Goal: Task Accomplishment & Management: Manage account settings

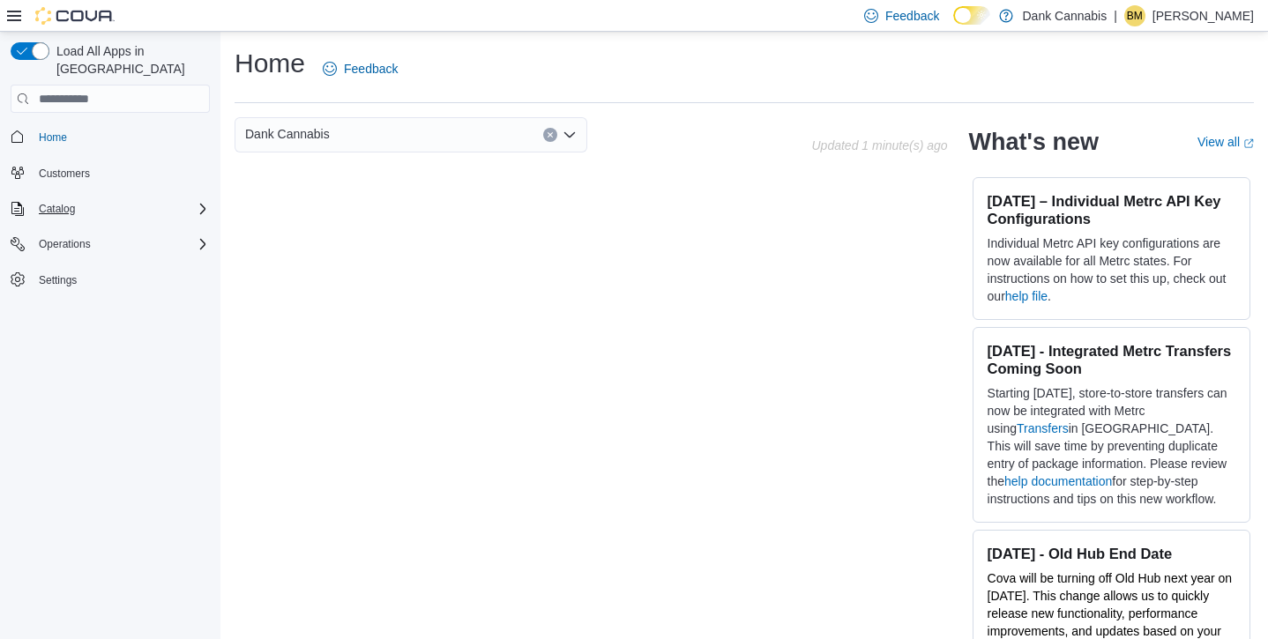
click at [199, 202] on icon "Complex example" at bounding box center [203, 209] width 14 height 14
click at [198, 258] on div "Operations" at bounding box center [121, 268] width 178 height 21
click at [126, 281] on button "Cash Management" at bounding box center [117, 293] width 199 height 25
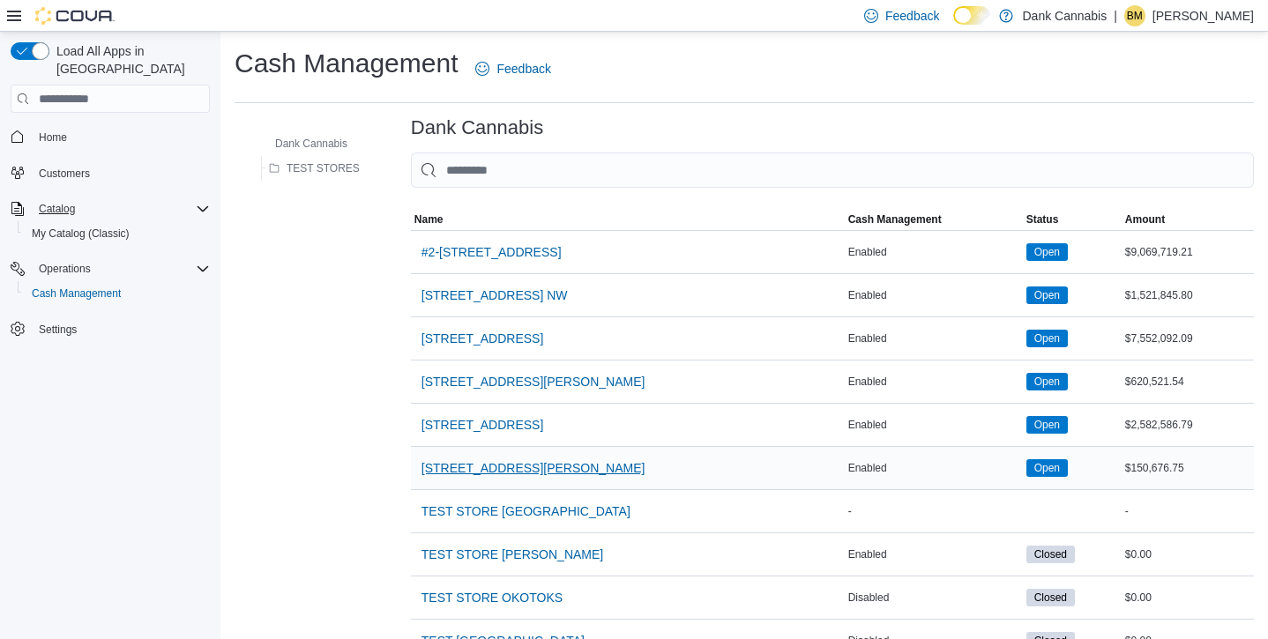
click at [500, 479] on span "[STREET_ADDRESS][PERSON_NAME]" at bounding box center [533, 468] width 224 height 35
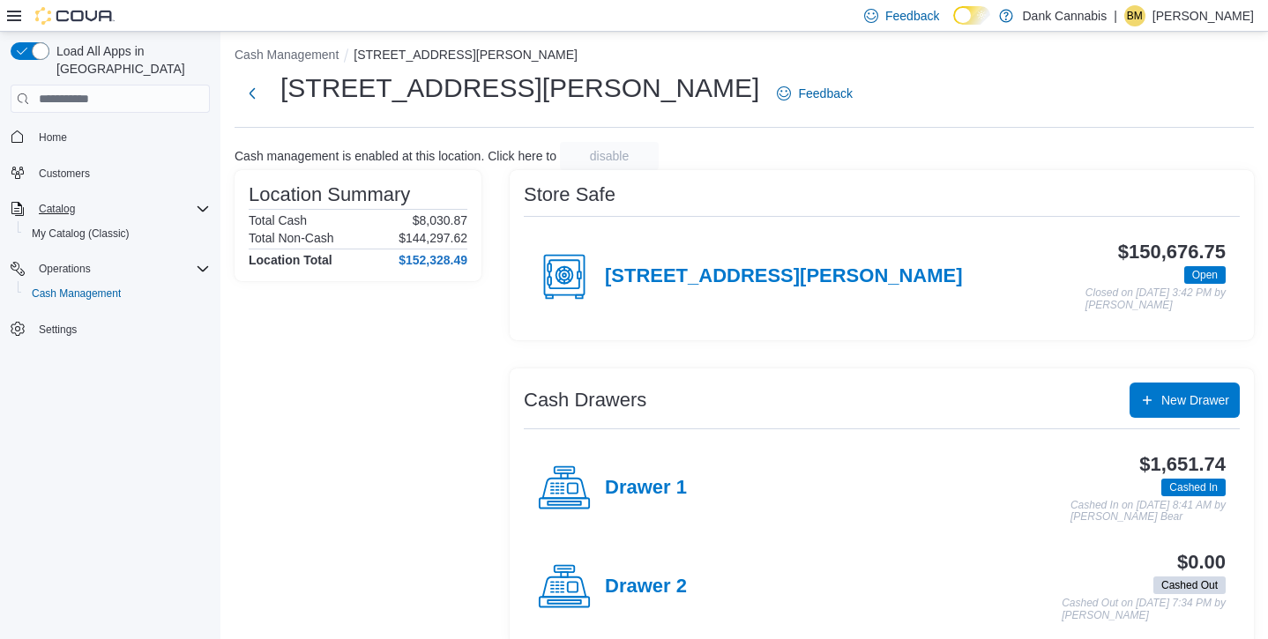
scroll to position [1, 0]
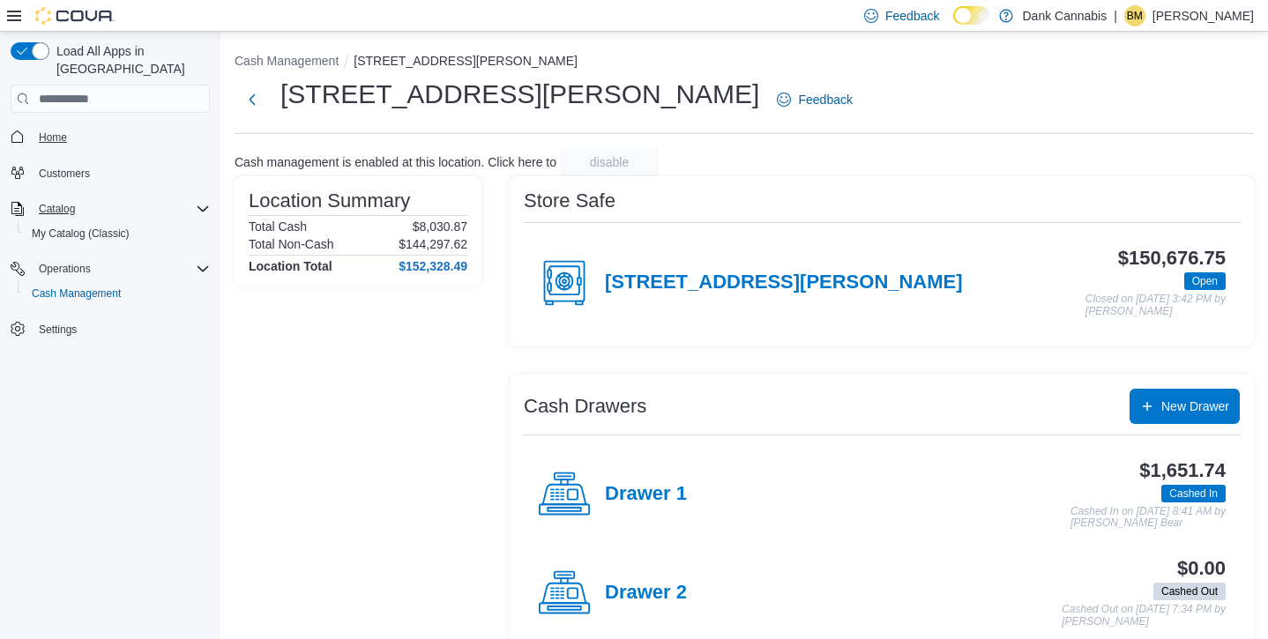
click at [50, 130] on span "Home" at bounding box center [53, 137] width 28 height 14
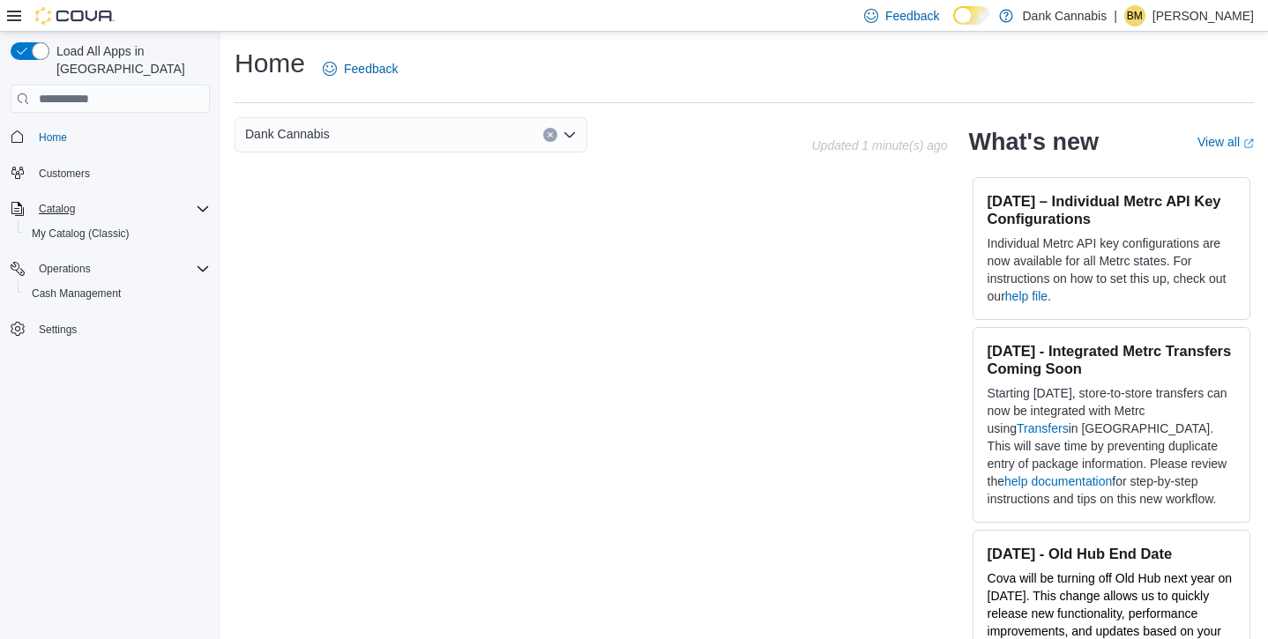
click at [1176, 17] on p "[PERSON_NAME]" at bounding box center [1202, 15] width 101 height 21
click at [1174, 17] on p "[PERSON_NAME]" at bounding box center [1202, 15] width 101 height 21
click at [482, 139] on div "Dank Cannabis" at bounding box center [411, 134] width 353 height 35
click at [550, 135] on icon "Clear input" at bounding box center [550, 135] width 4 height 4
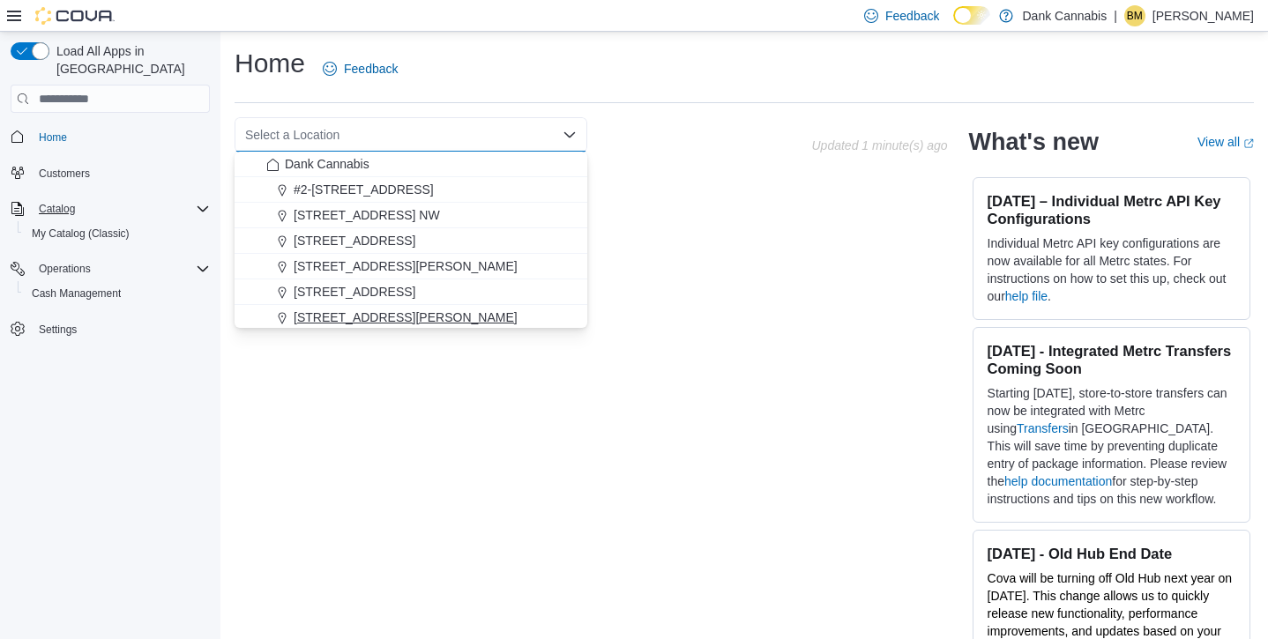
click at [348, 310] on span "[STREET_ADDRESS][PERSON_NAME]" at bounding box center [406, 318] width 224 height 18
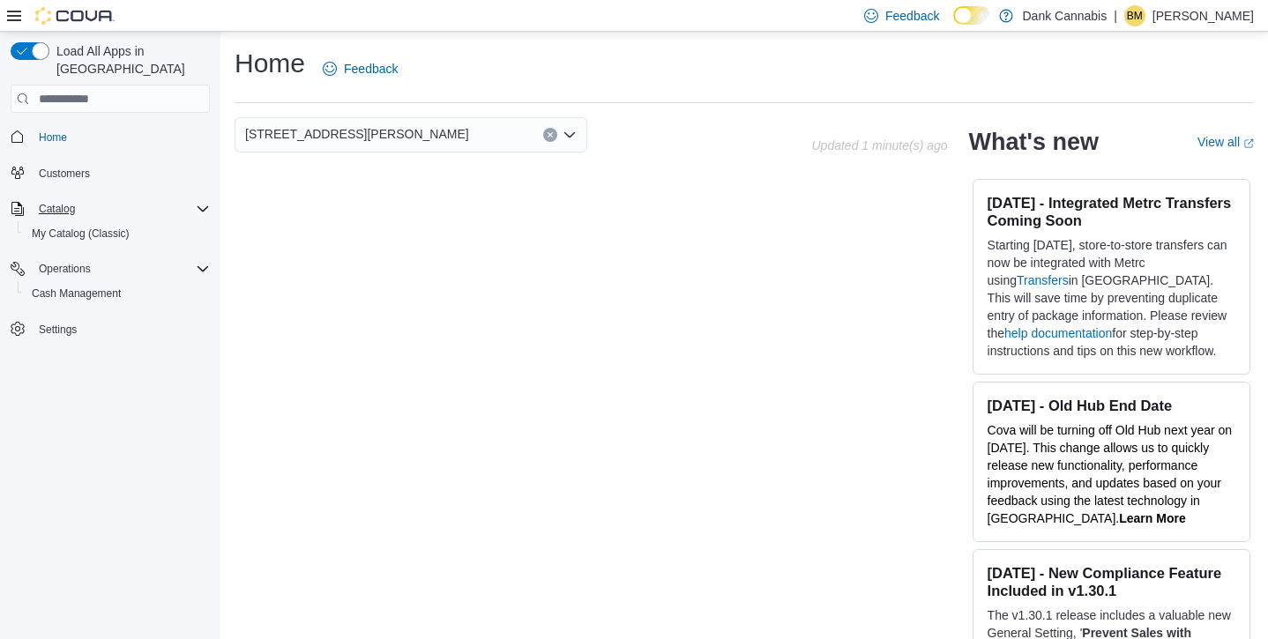
scroll to position [238, 0]
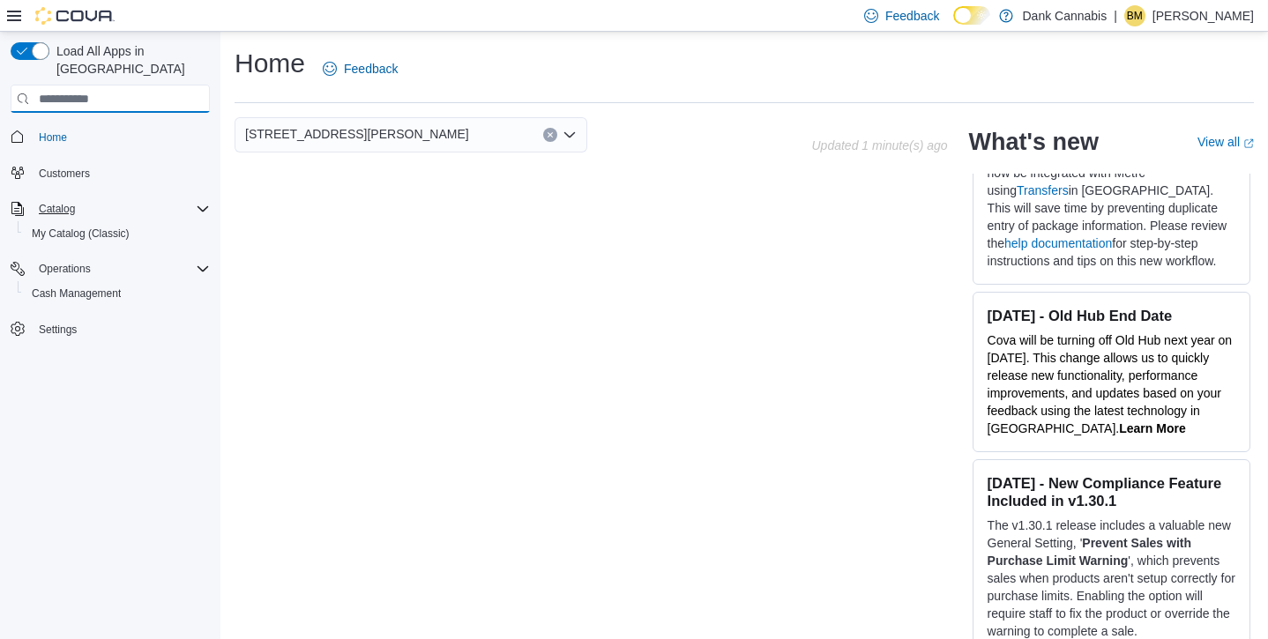
click at [71, 85] on input "search" at bounding box center [110, 99] width 199 height 28
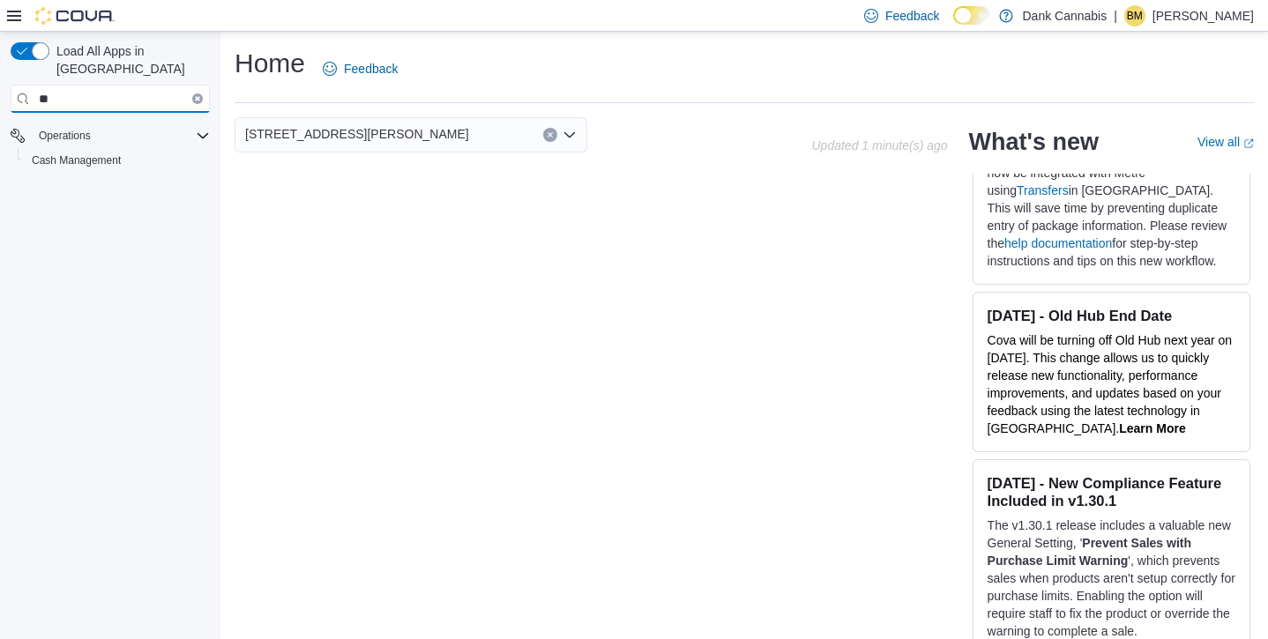
type input "*"
type input "*******"
click at [197, 97] on icon "Clear input" at bounding box center [198, 99] width 4 height 4
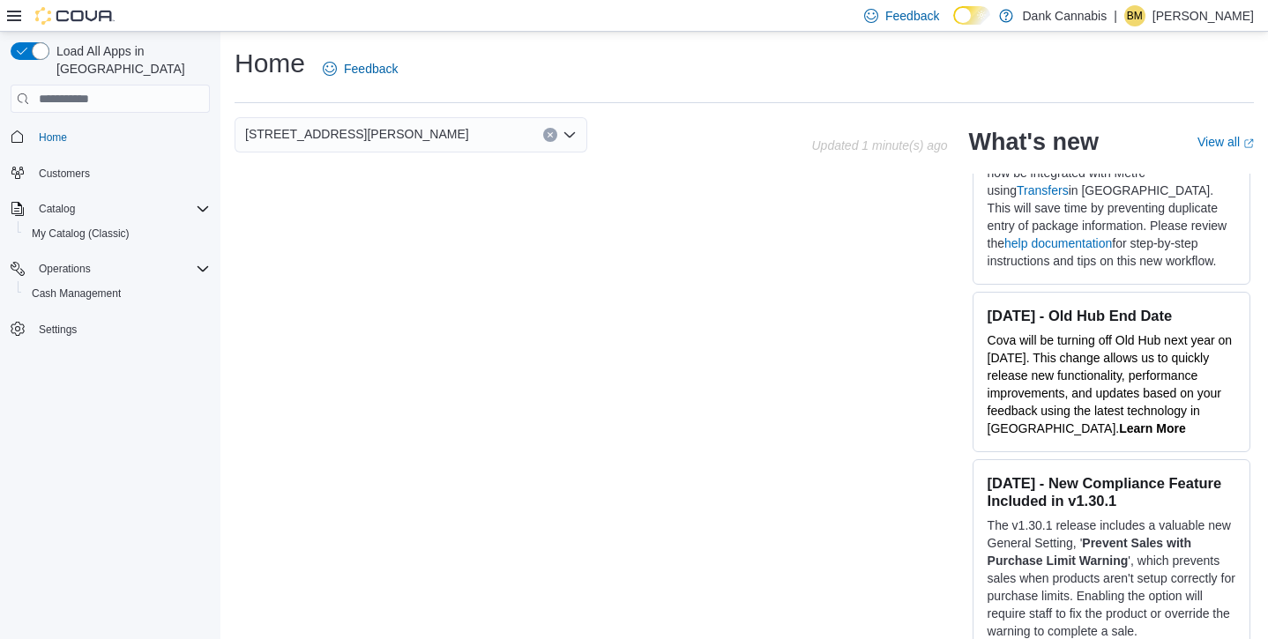
click at [10, 19] on icon at bounding box center [14, 16] width 14 height 14
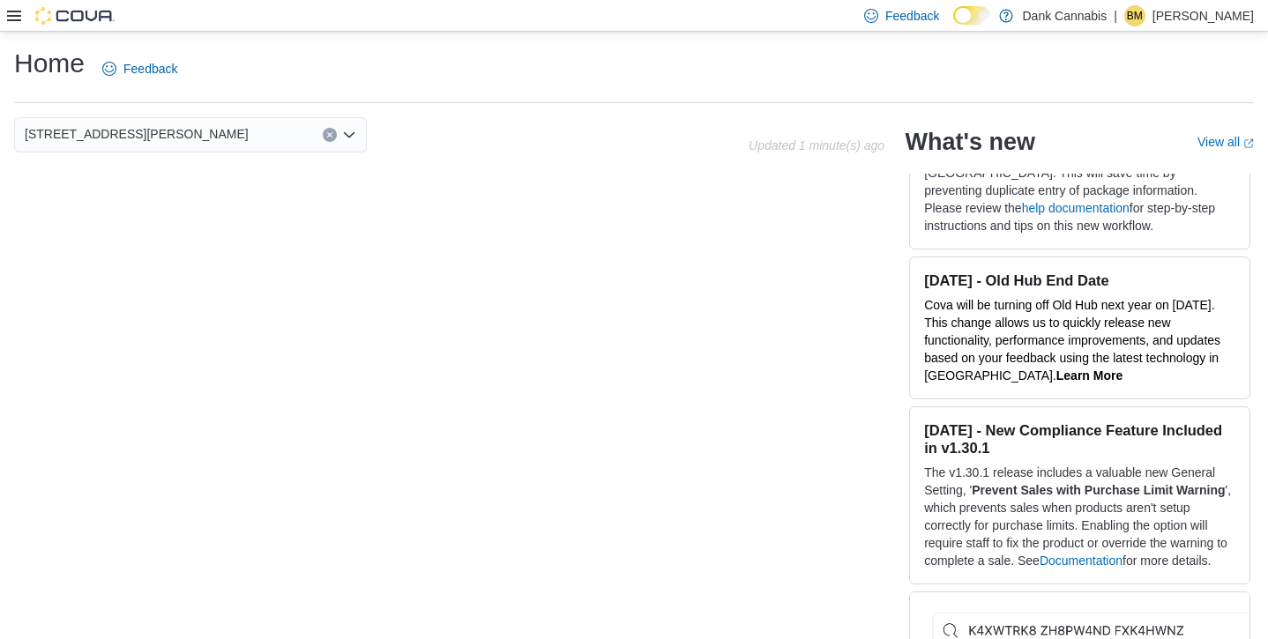
click at [10, 19] on icon at bounding box center [14, 16] width 14 height 14
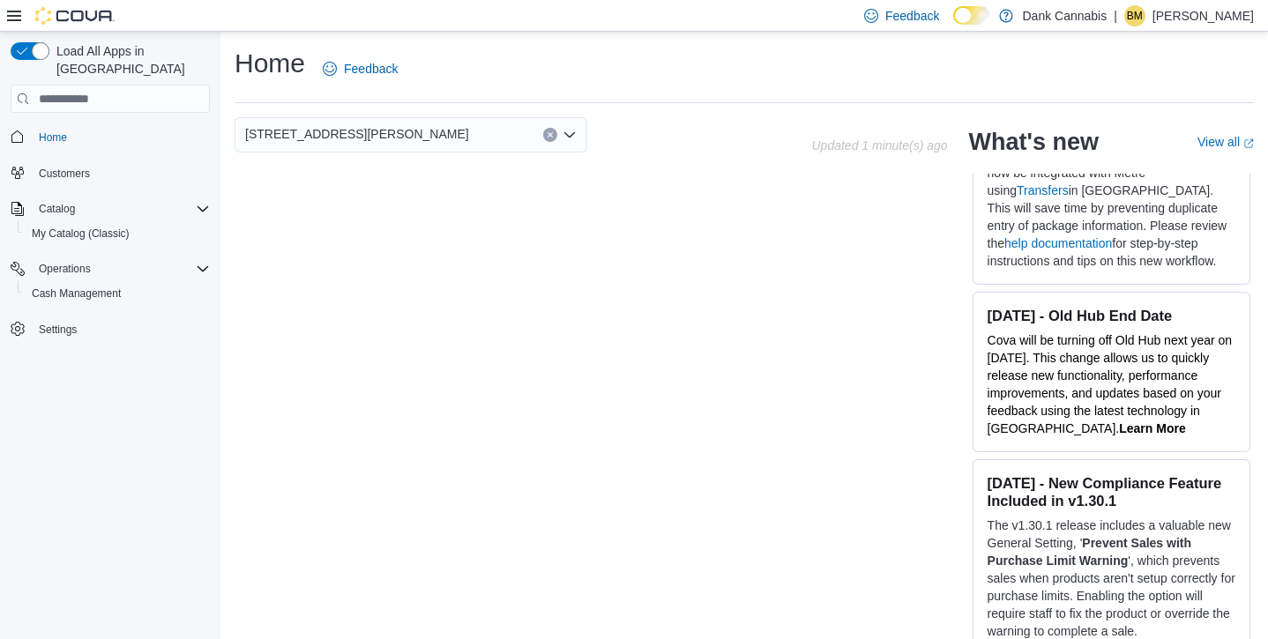
click at [544, 132] on button "Clear input" at bounding box center [550, 135] width 14 height 14
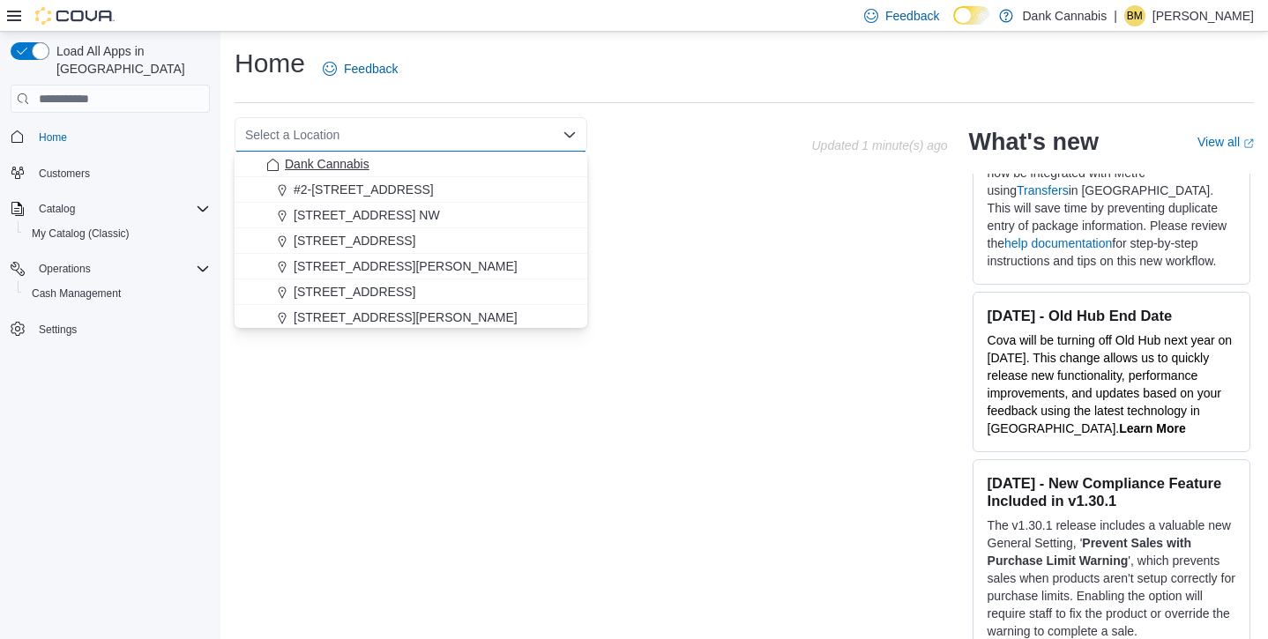
click at [298, 167] on span "Dank Cannabis" at bounding box center [327, 164] width 85 height 18
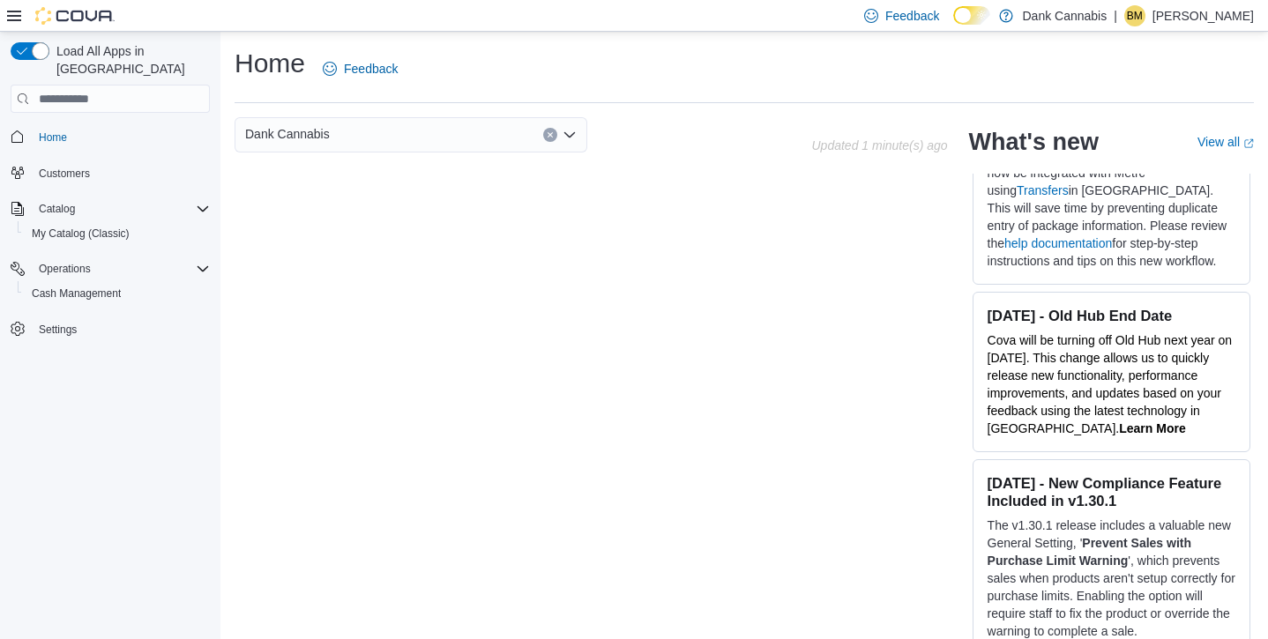
click at [8, 16] on icon at bounding box center [14, 16] width 14 height 11
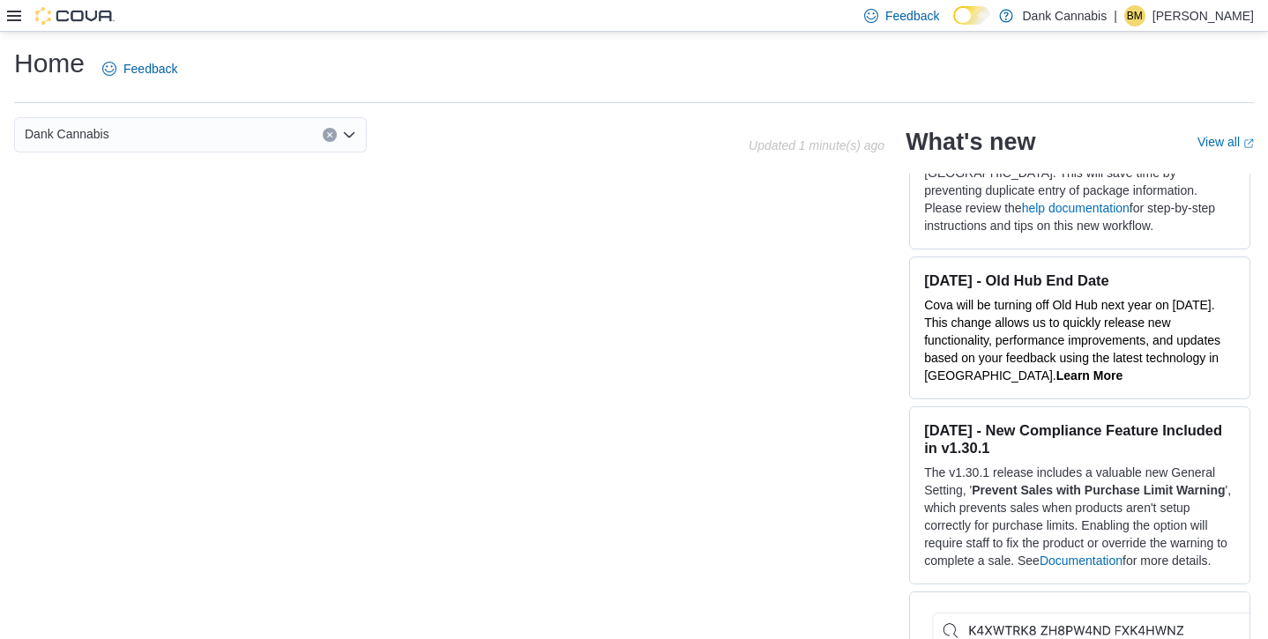
click at [9, 17] on icon at bounding box center [14, 16] width 14 height 14
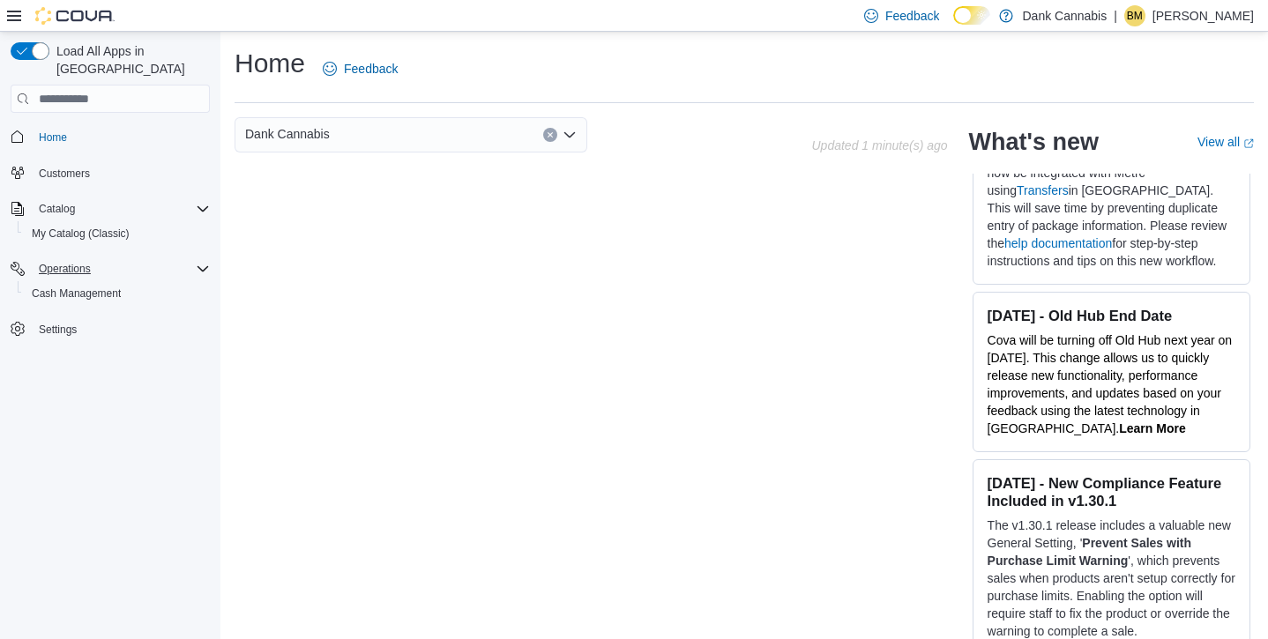
click at [73, 262] on span "Operations" at bounding box center [65, 269] width 52 height 14
click at [75, 283] on span "Cash Management" at bounding box center [76, 293] width 89 height 21
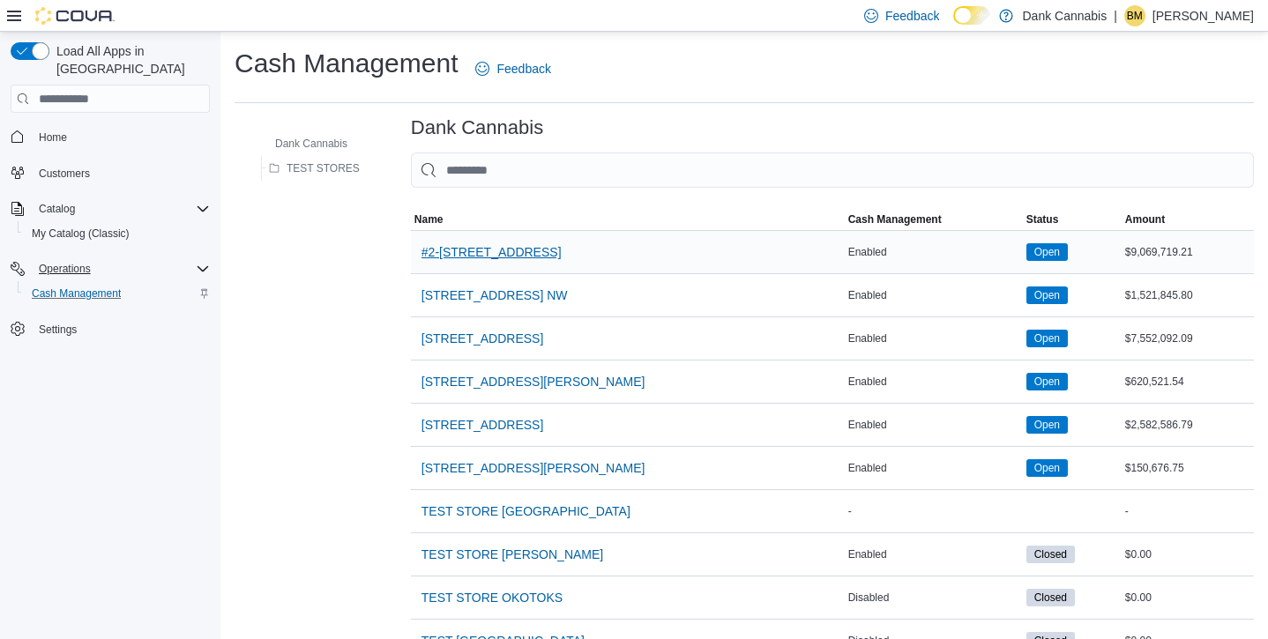
click at [451, 240] on span "#2-3525 26th Ave SE" at bounding box center [491, 252] width 140 height 35
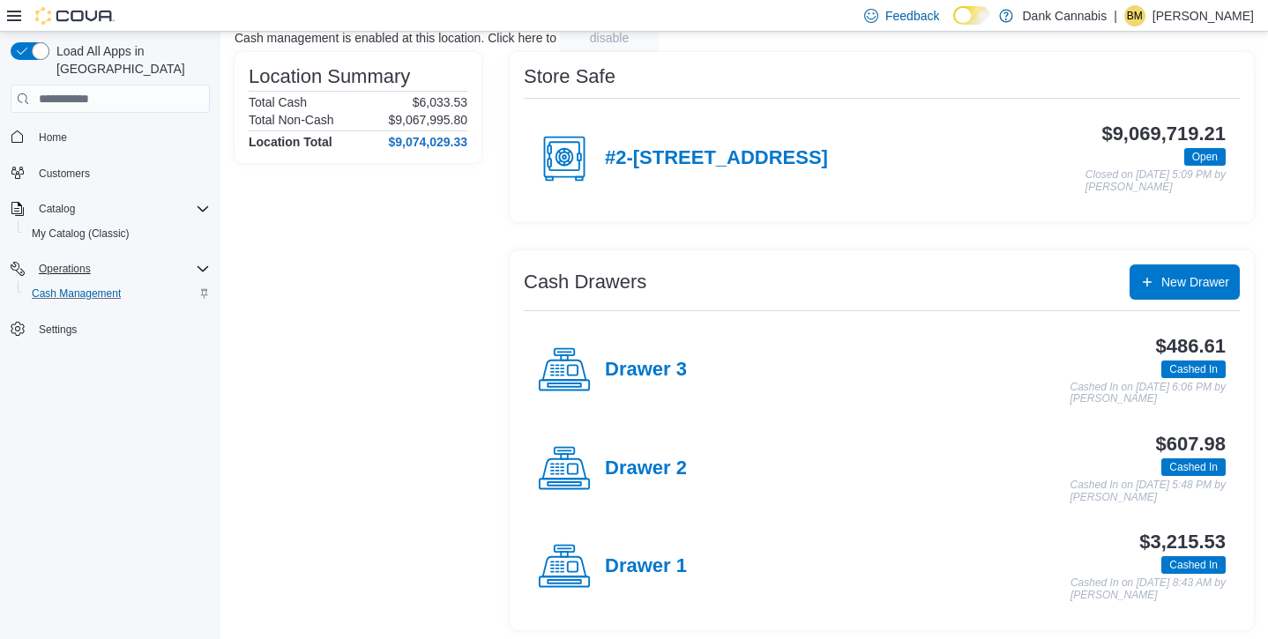
scroll to position [124, 0]
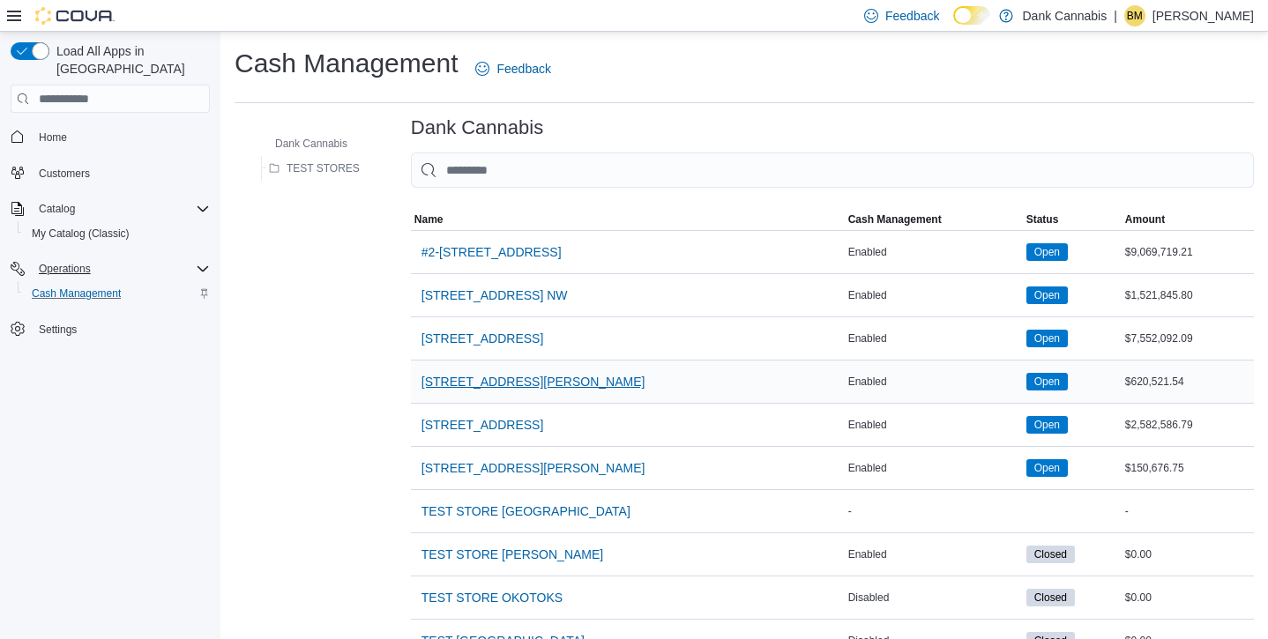
click at [458, 376] on span "235 Milligan Dr." at bounding box center [533, 382] width 224 height 18
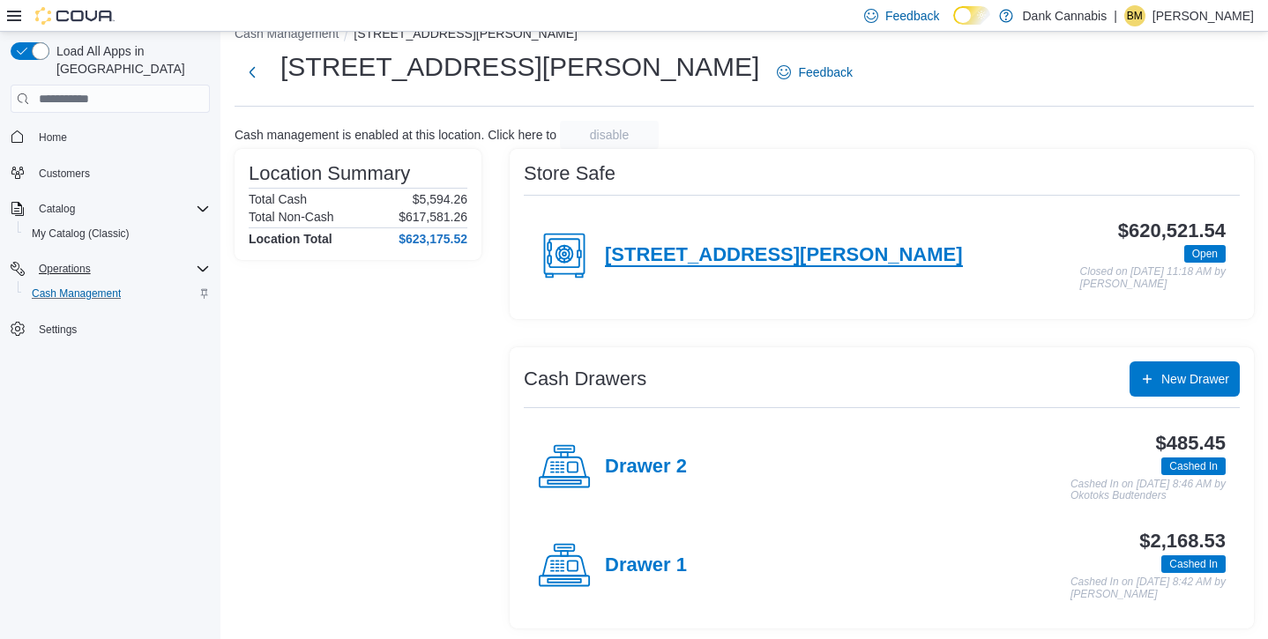
scroll to position [27, 0]
click at [652, 565] on h4 "Drawer 1" at bounding box center [646, 566] width 82 height 23
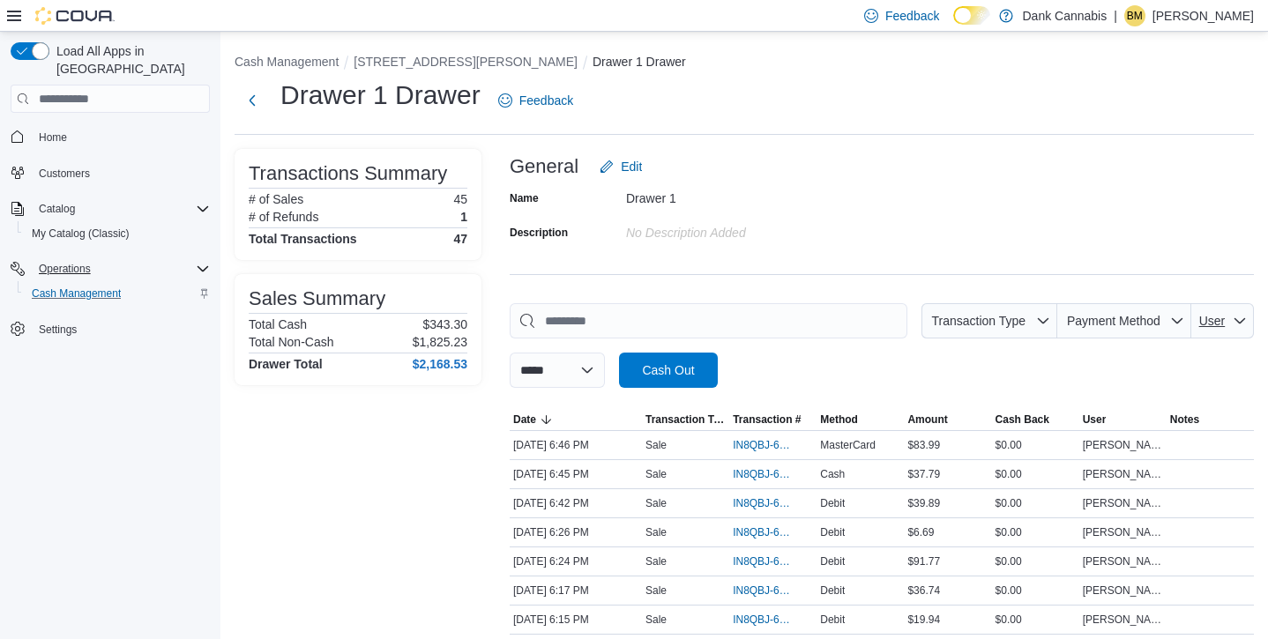
click at [1214, 319] on span "User" at bounding box center [1212, 321] width 26 height 14
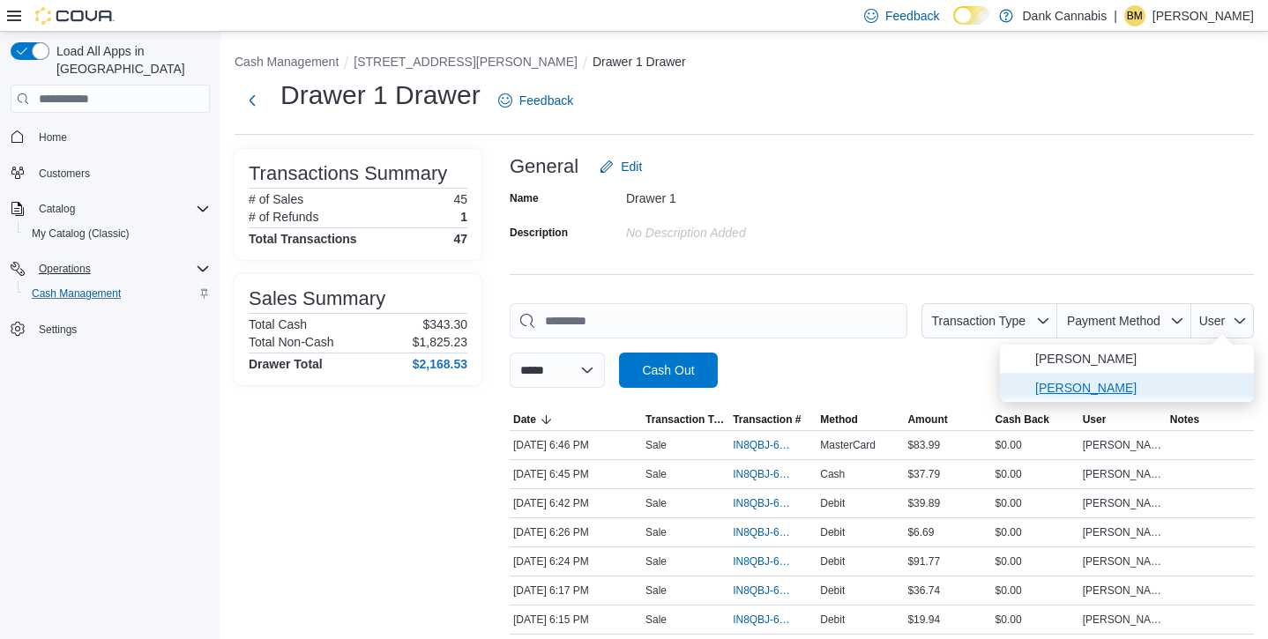
click at [1132, 383] on span "Brookelan Meier" at bounding box center [1139, 387] width 208 height 21
type input "**********"
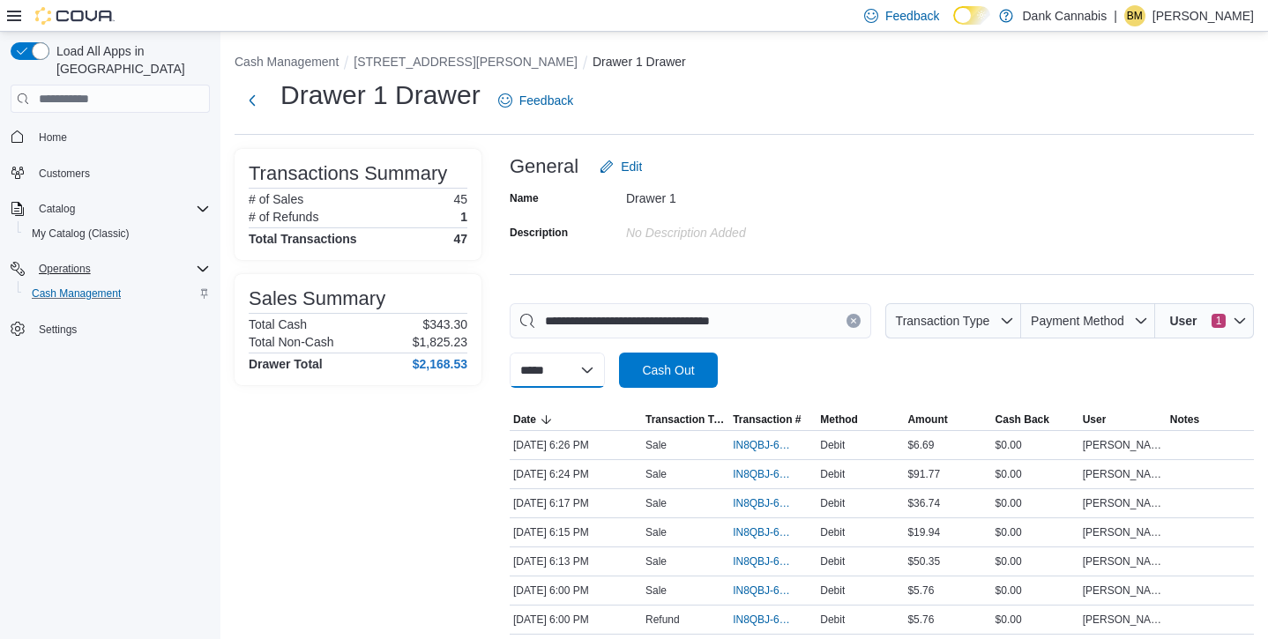
click at [592, 376] on select "**********" at bounding box center [557, 370] width 95 height 35
click at [1194, 324] on span "User" at bounding box center [1183, 321] width 42 height 18
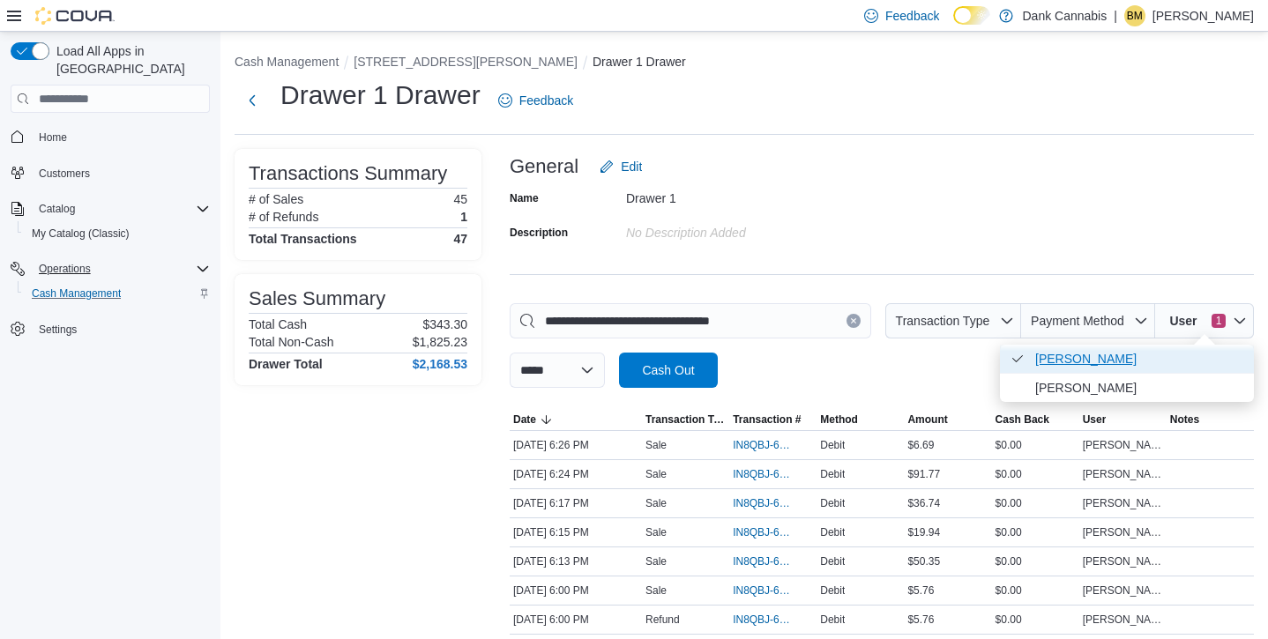
click at [1130, 364] on span "Brookelan Meier . Checked option." at bounding box center [1139, 358] width 208 height 21
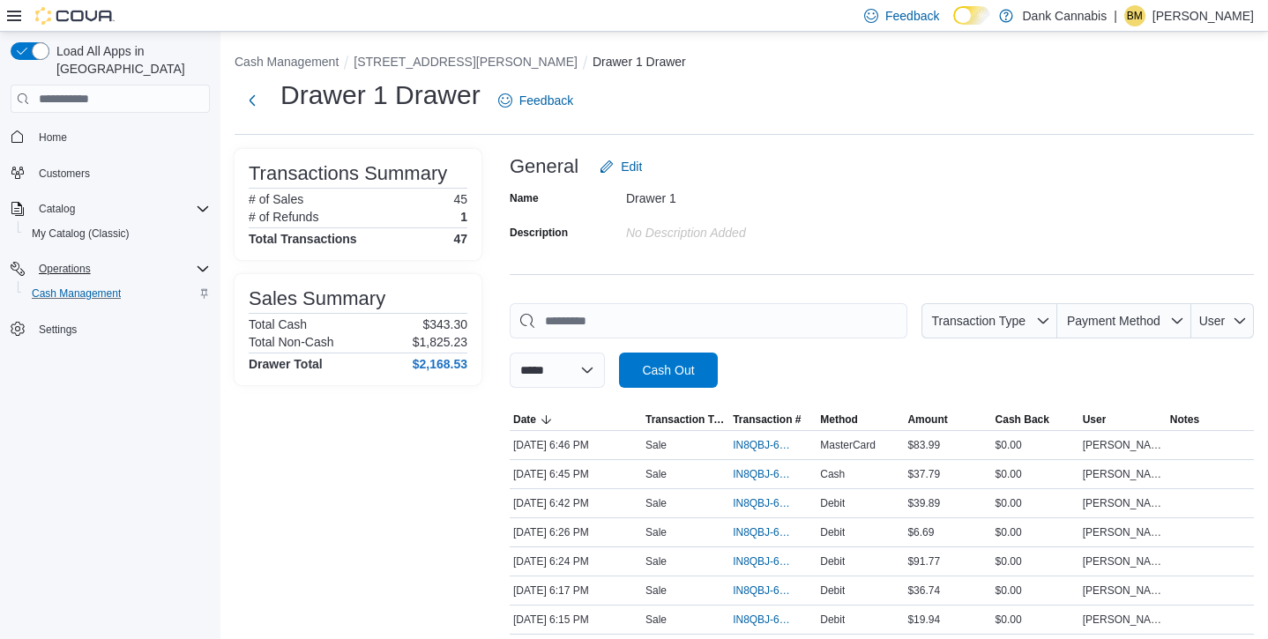
click at [906, 380] on div "**********" at bounding box center [882, 345] width 744 height 85
click at [1167, 14] on p "Brookelan Meier" at bounding box center [1202, 15] width 101 height 21
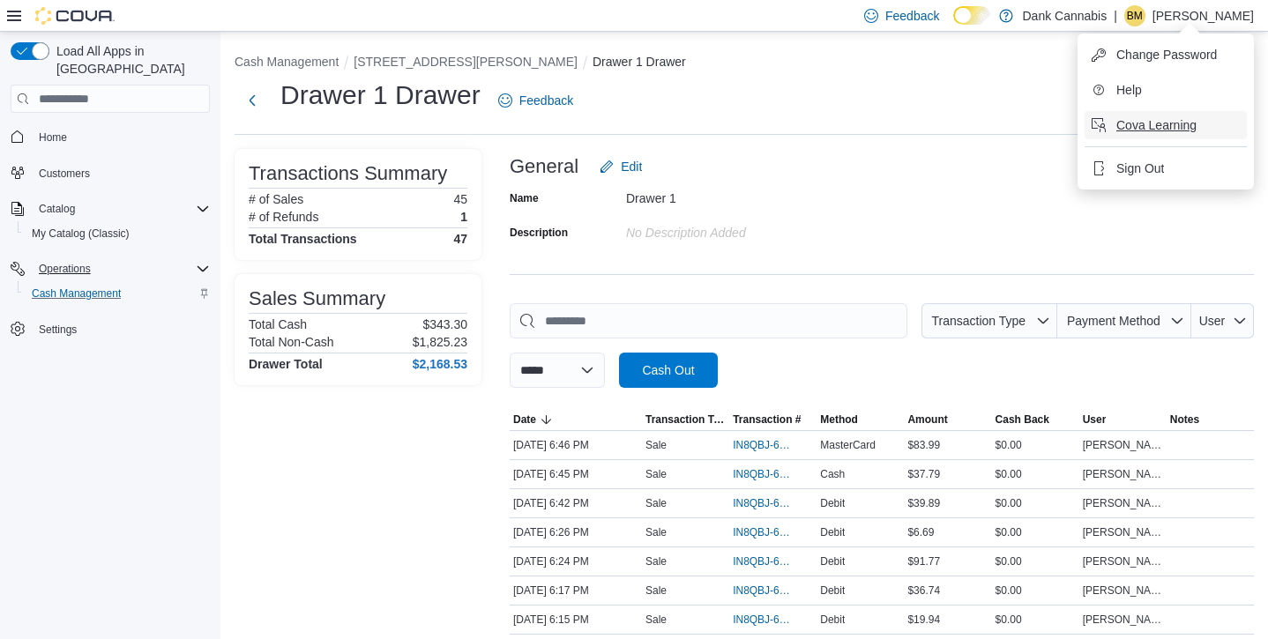
click at [1174, 124] on span "Cova Learning" at bounding box center [1156, 125] width 80 height 18
click at [244, 100] on button "Next" at bounding box center [252, 99] width 35 height 35
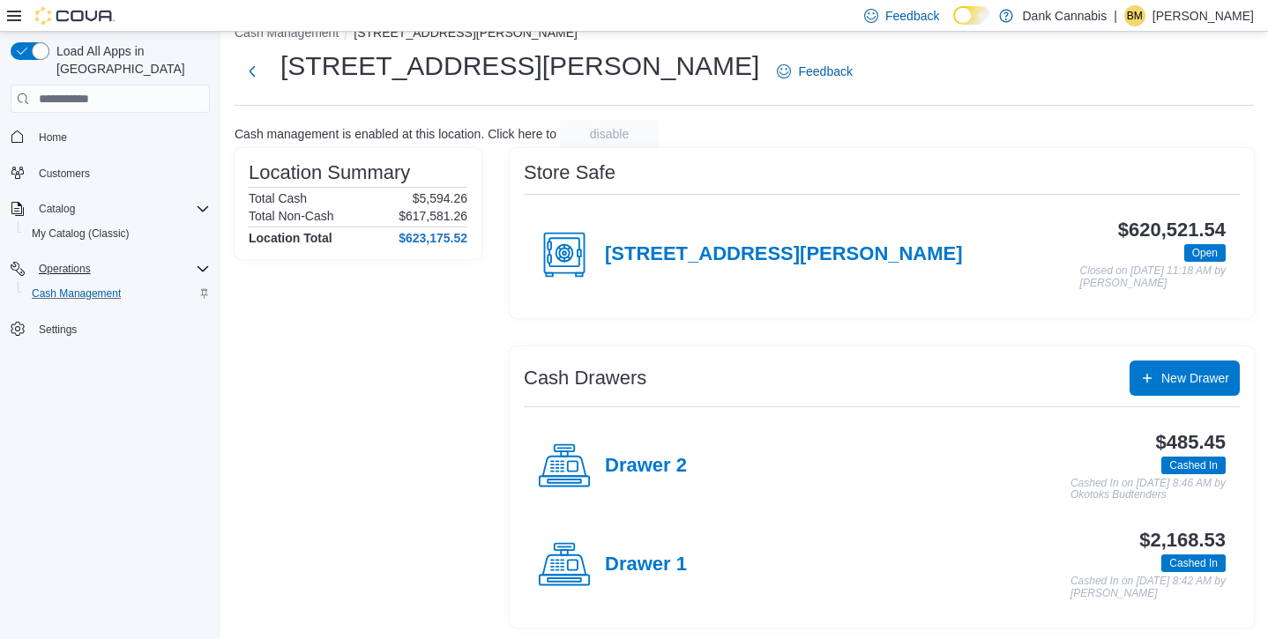
scroll to position [27, 0]
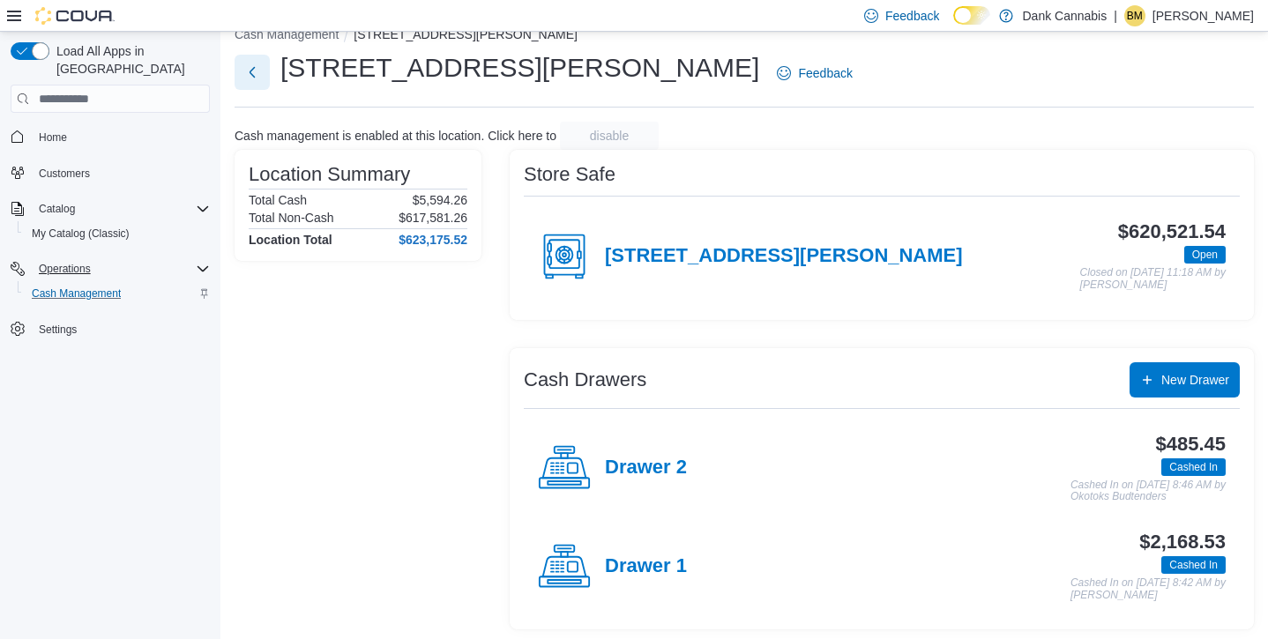
click at [250, 73] on button "Next" at bounding box center [252, 72] width 35 height 35
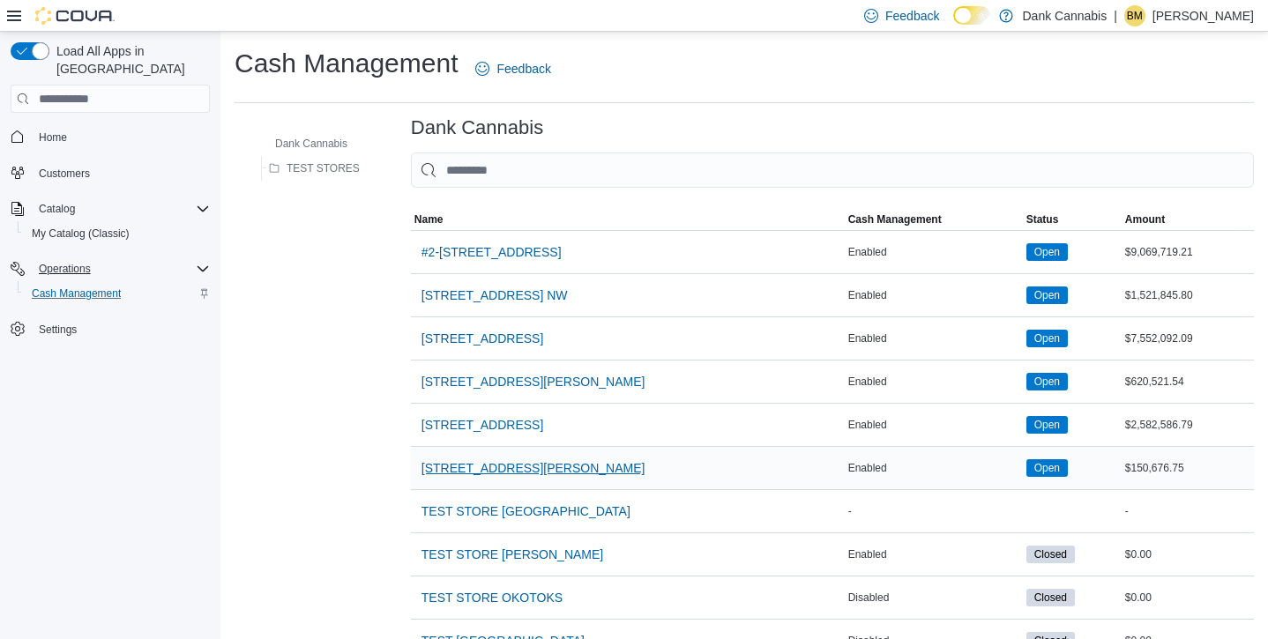
click at [470, 461] on span "9737 Macleod Trail SW. #445" at bounding box center [533, 468] width 224 height 18
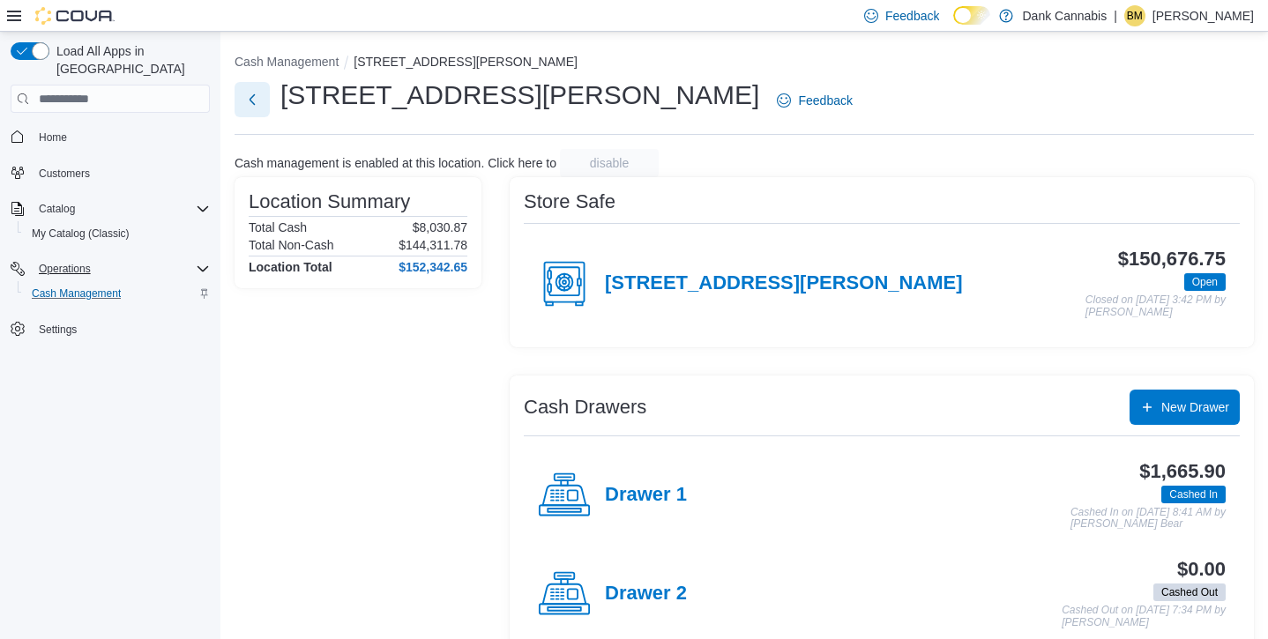
click at [250, 97] on button "Next" at bounding box center [252, 99] width 35 height 35
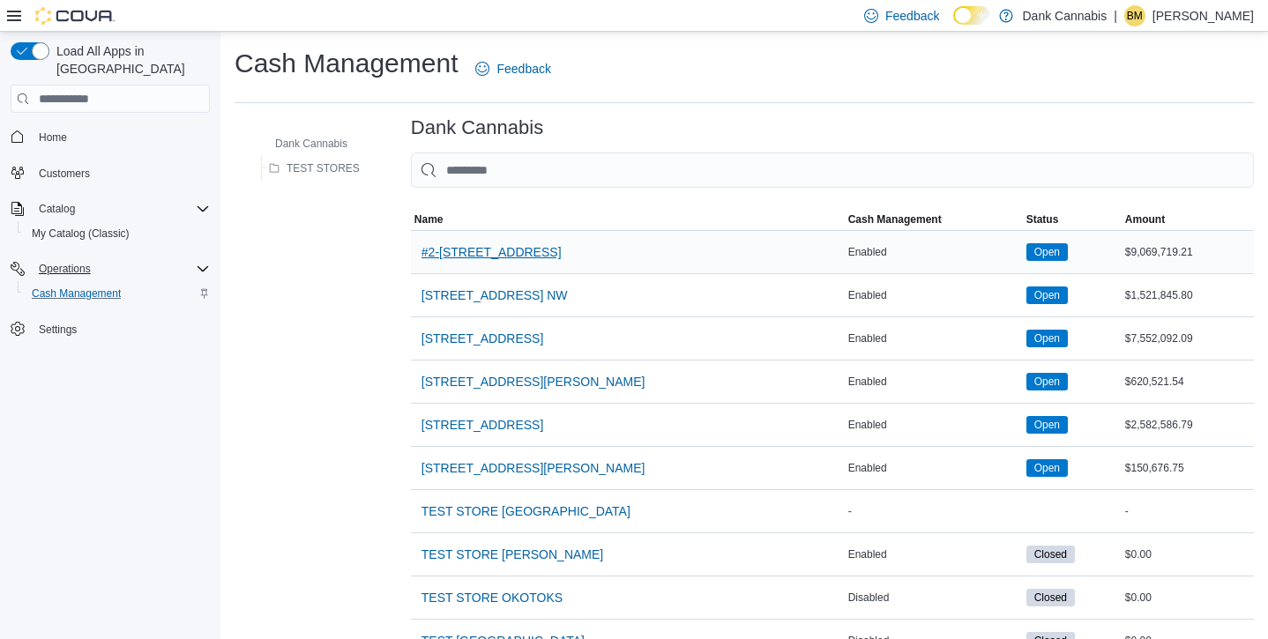
click at [469, 253] on span "#2-3525 26th Ave SE" at bounding box center [491, 252] width 140 height 18
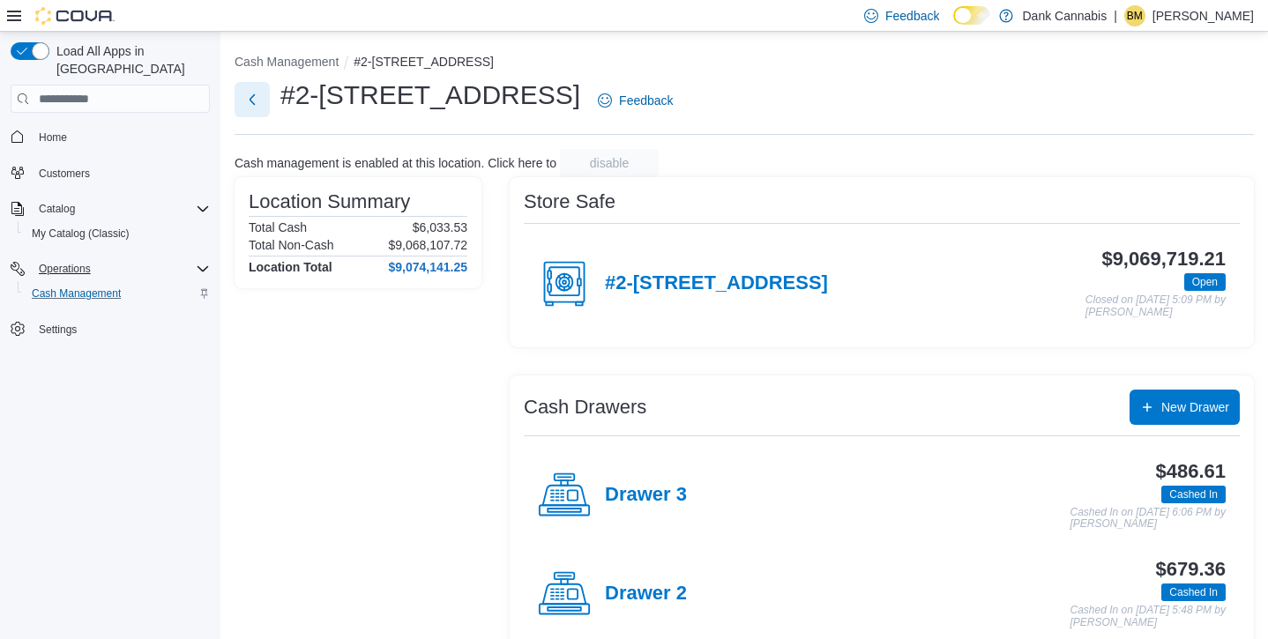
click at [263, 104] on button "Next" at bounding box center [252, 99] width 35 height 35
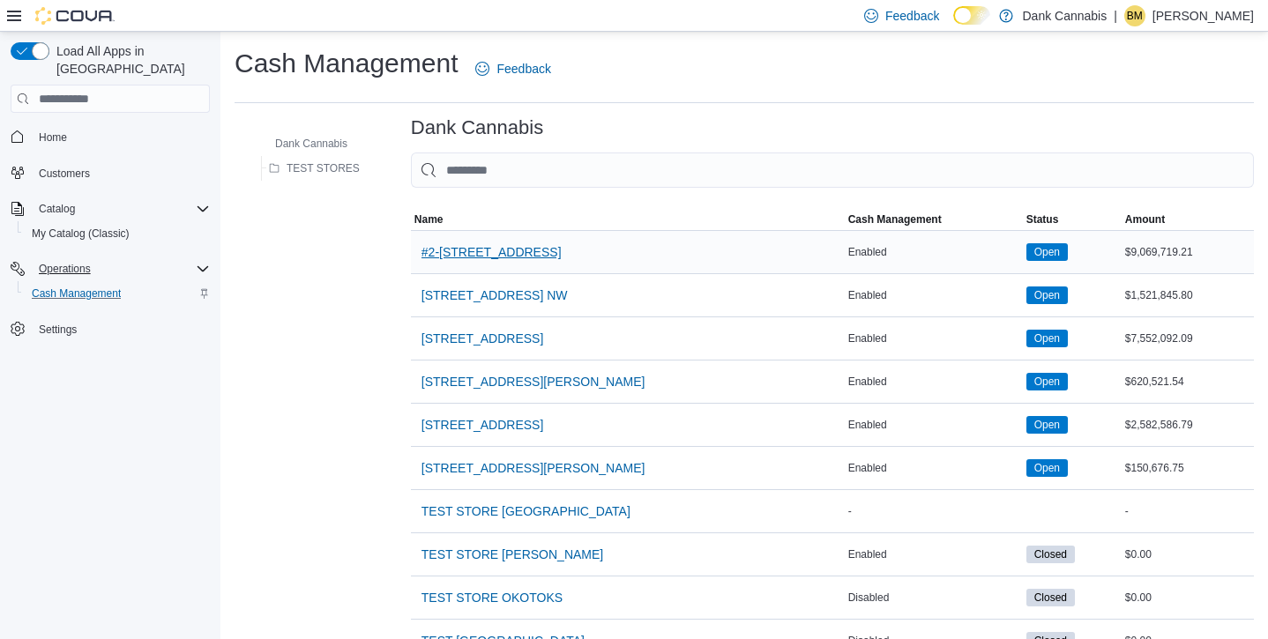
click at [488, 260] on span "#2-3525 26th Ave SE" at bounding box center [491, 252] width 140 height 18
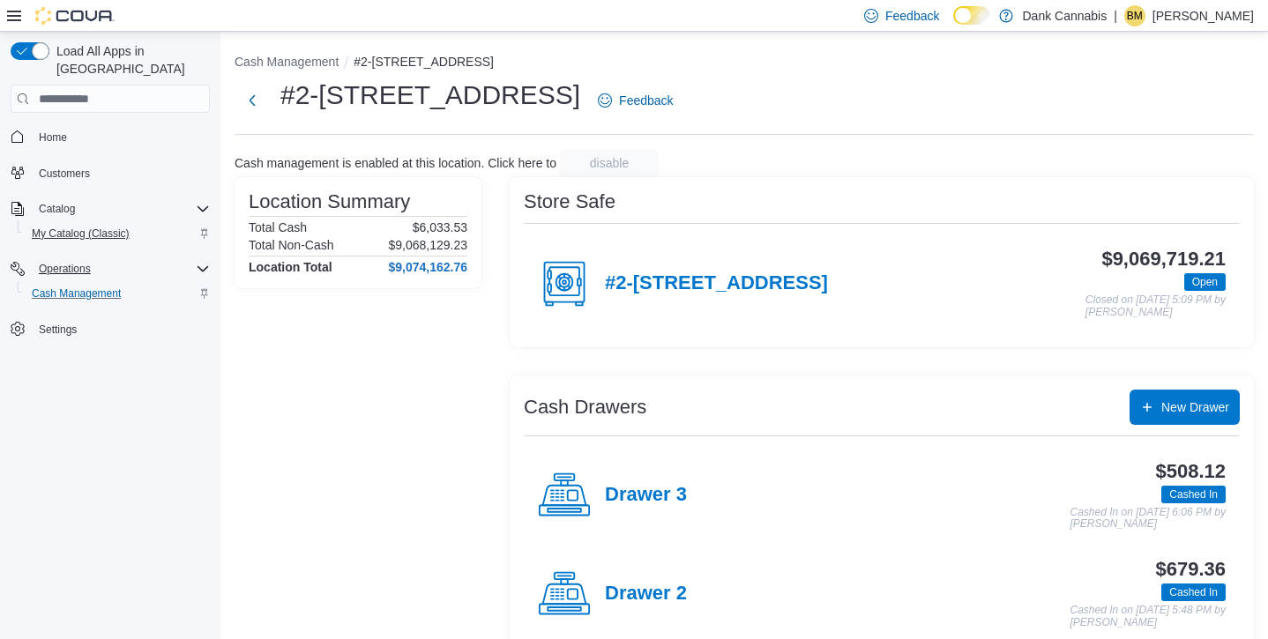
click at [93, 227] on span "My Catalog (Classic)" at bounding box center [81, 234] width 98 height 14
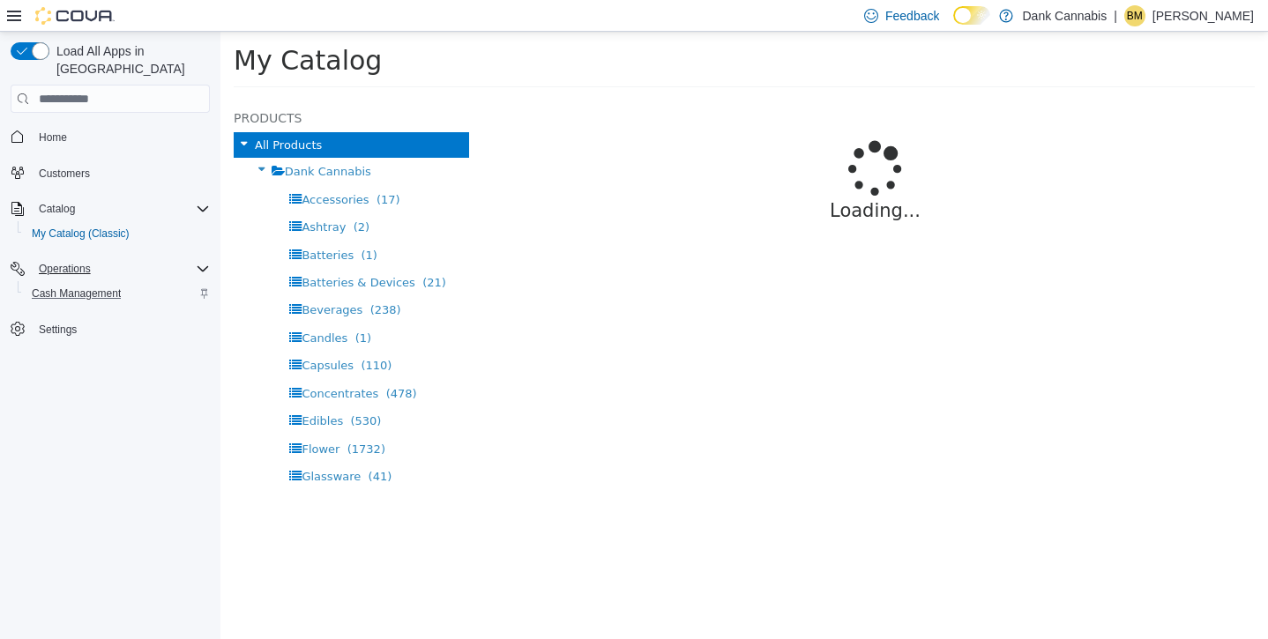
select select "**********"
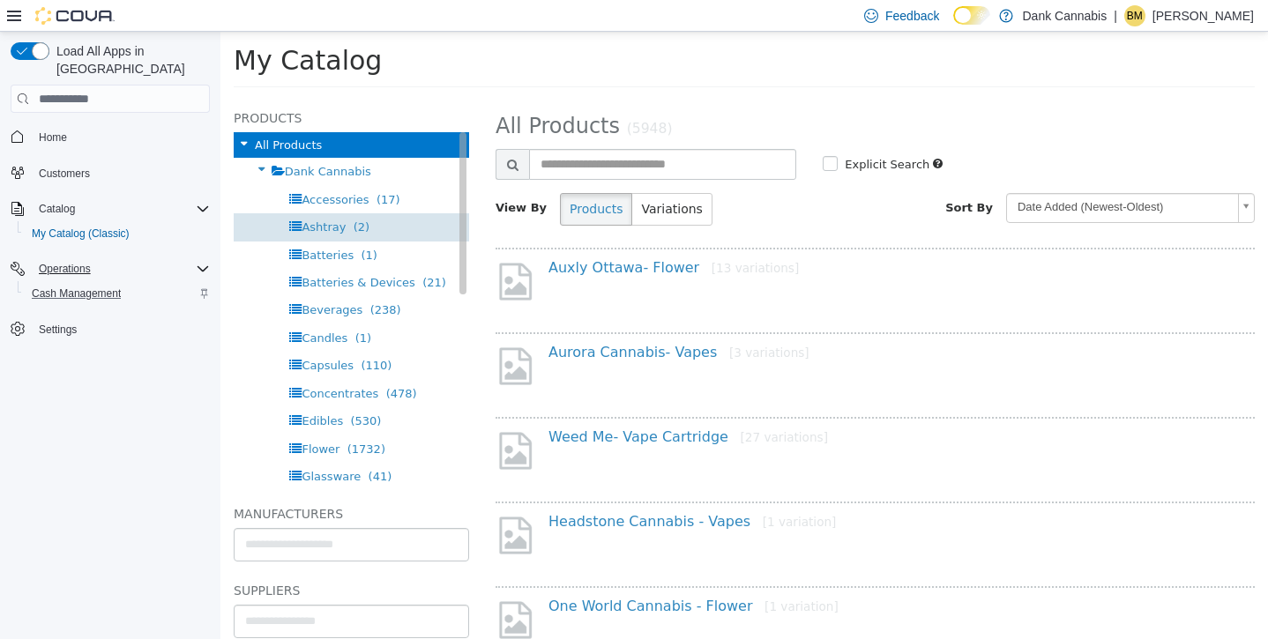
click at [404, 213] on div "Ashtray (2)" at bounding box center [351, 226] width 235 height 27
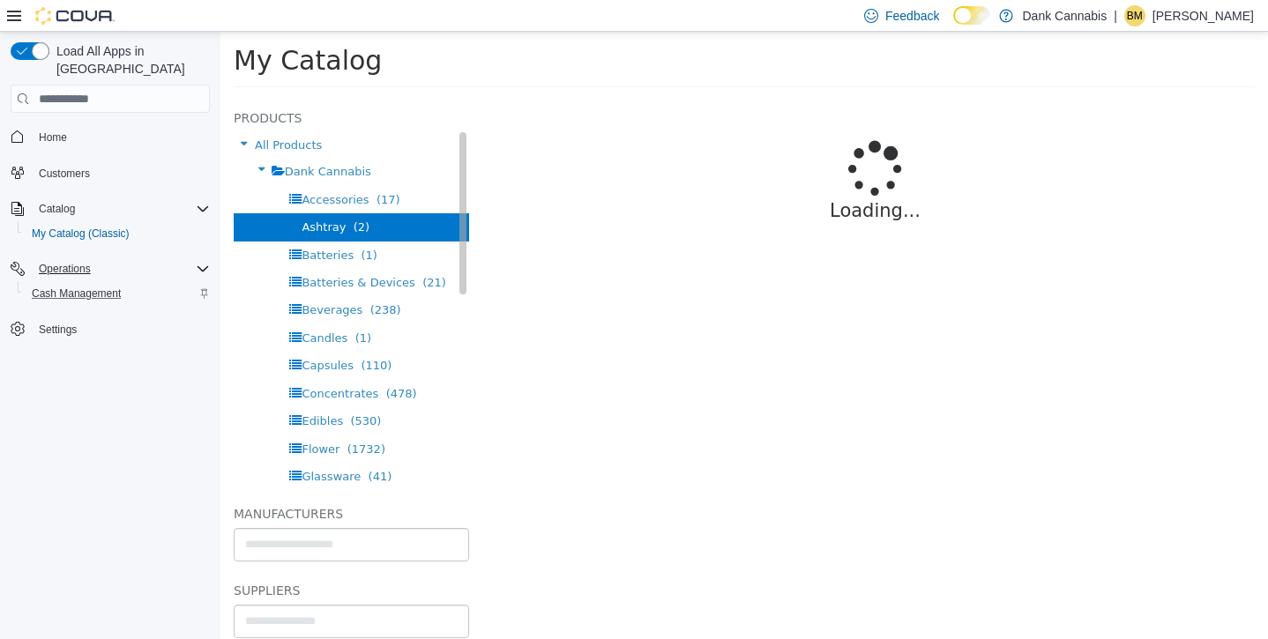
select select "**********"
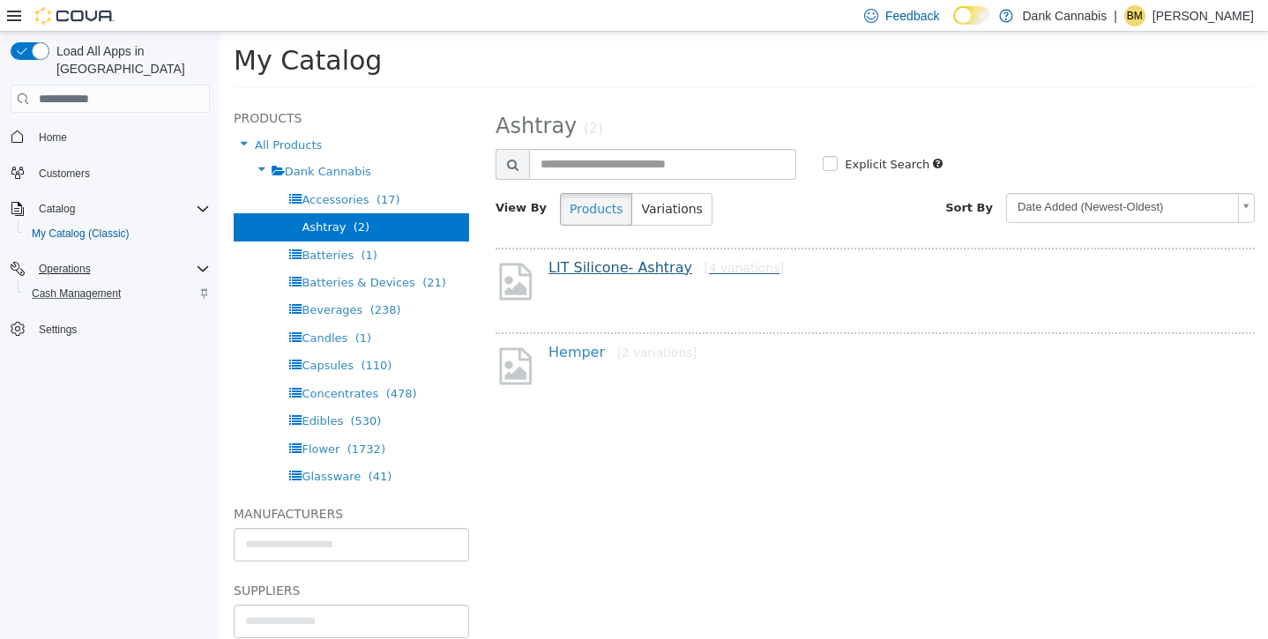
click at [589, 265] on link "LIT Silicone- Ashtray [4 variations]" at bounding box center [665, 267] width 235 height 17
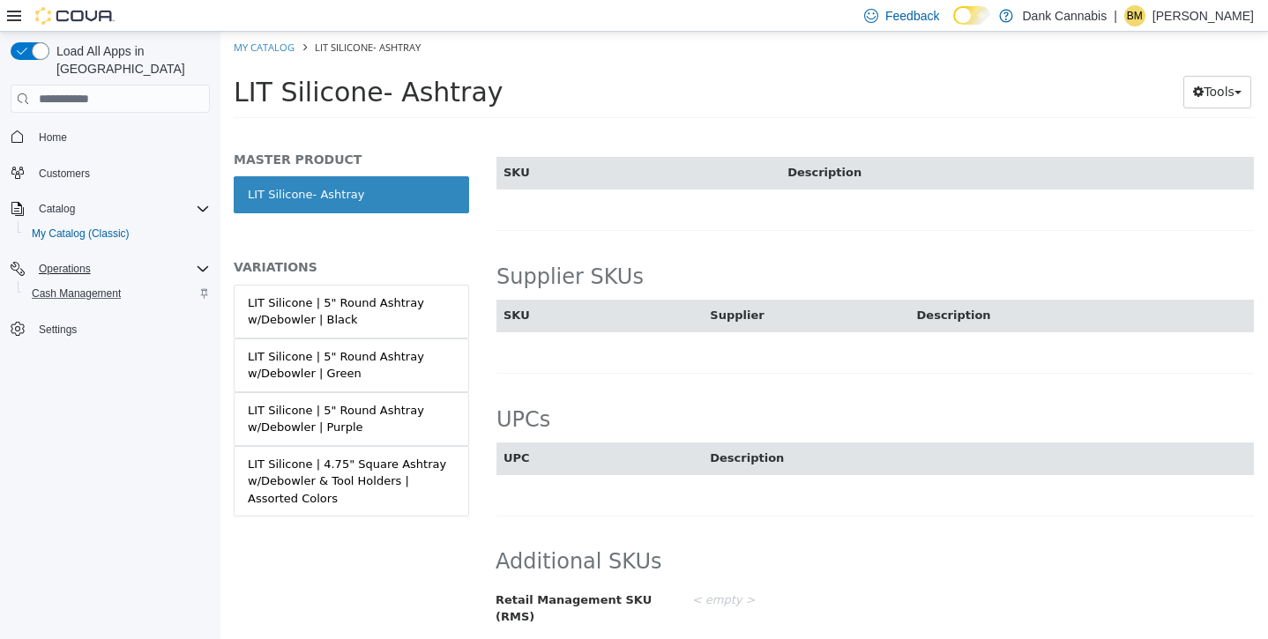
scroll to position [1004, 0]
click at [1208, 100] on button "Tools" at bounding box center [1217, 92] width 68 height 33
click at [797, 259] on div "Supplier SKUs SKU Supplier Description Cancel Save" at bounding box center [874, 288] width 757 height 87
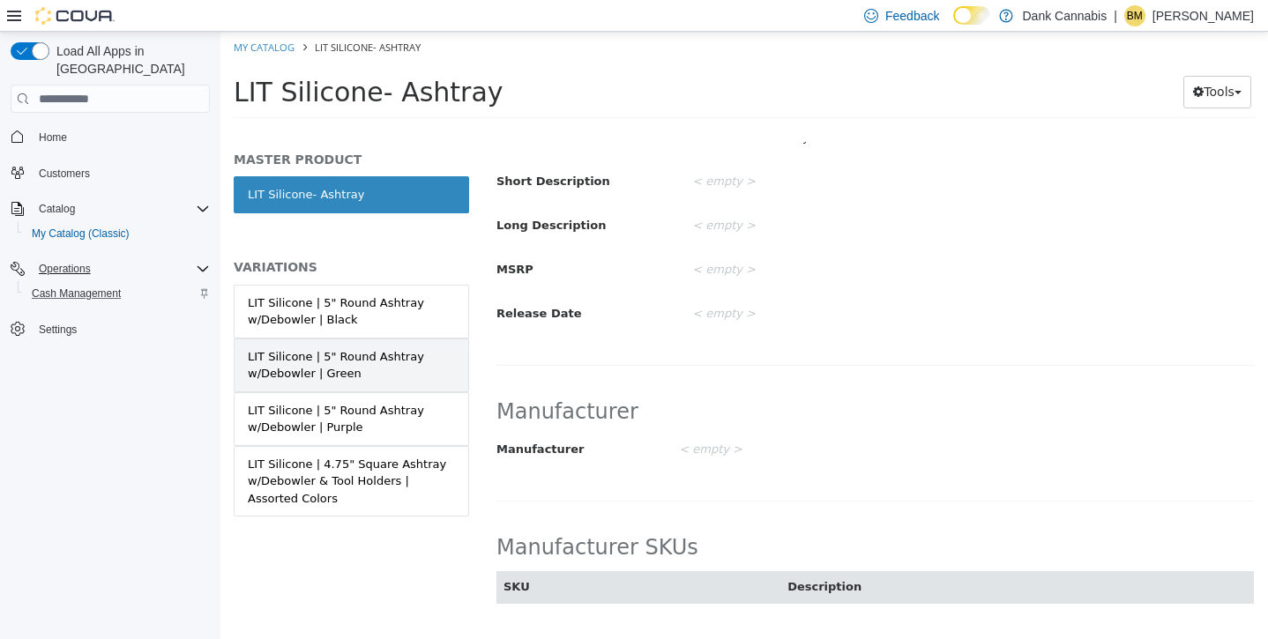
scroll to position [569, 0]
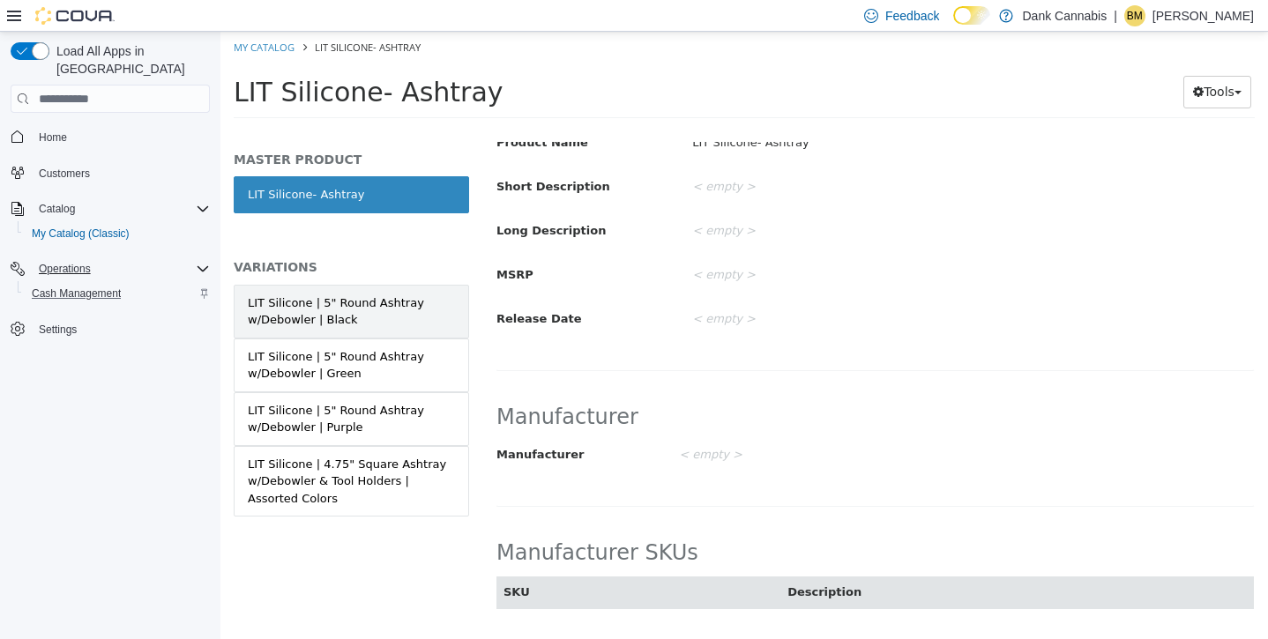
click at [349, 302] on div "LIT Silicone | 5" Round Ashtray w/Debowler | Black" at bounding box center [351, 311] width 207 height 34
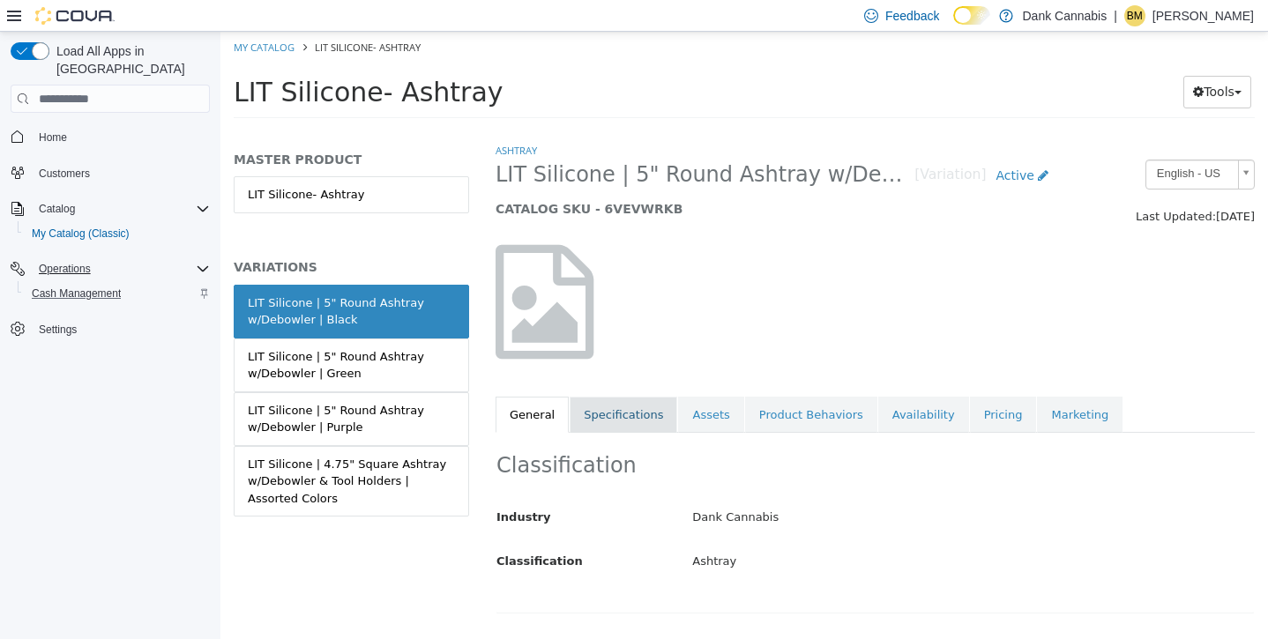
click at [604, 422] on link "Specifications" at bounding box center [624, 415] width 108 height 37
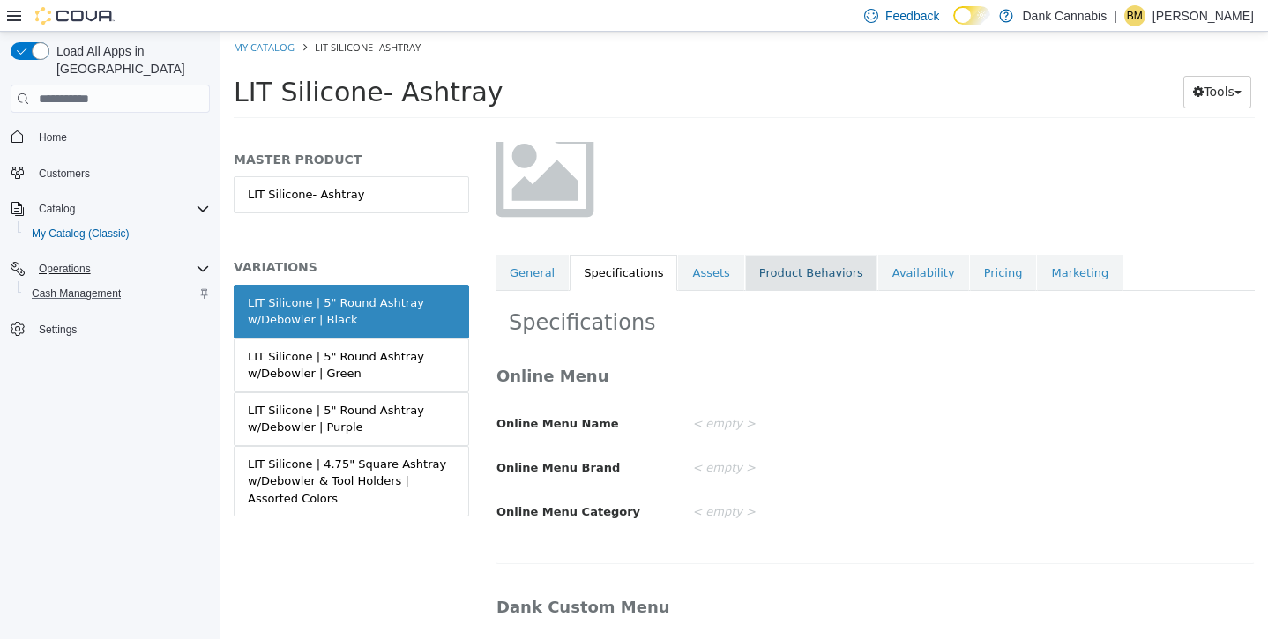
scroll to position [144, 0]
click at [777, 274] on link "Product Behaviors" at bounding box center [811, 271] width 132 height 37
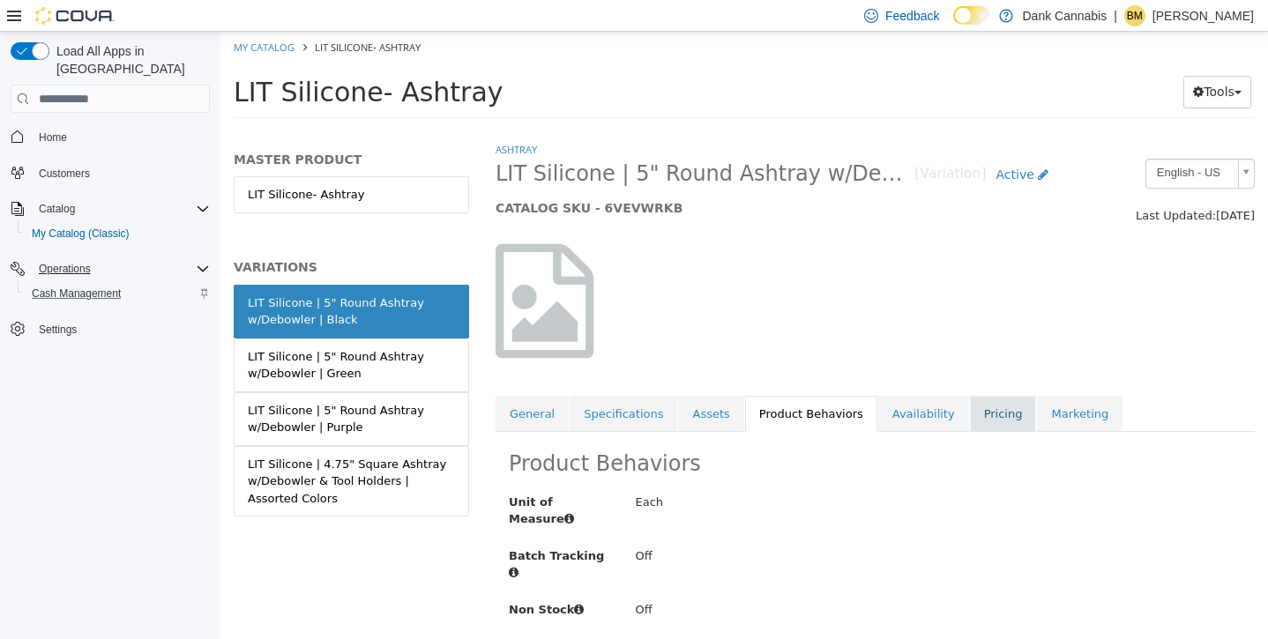
click at [970, 396] on link "Pricing" at bounding box center [1003, 414] width 67 height 37
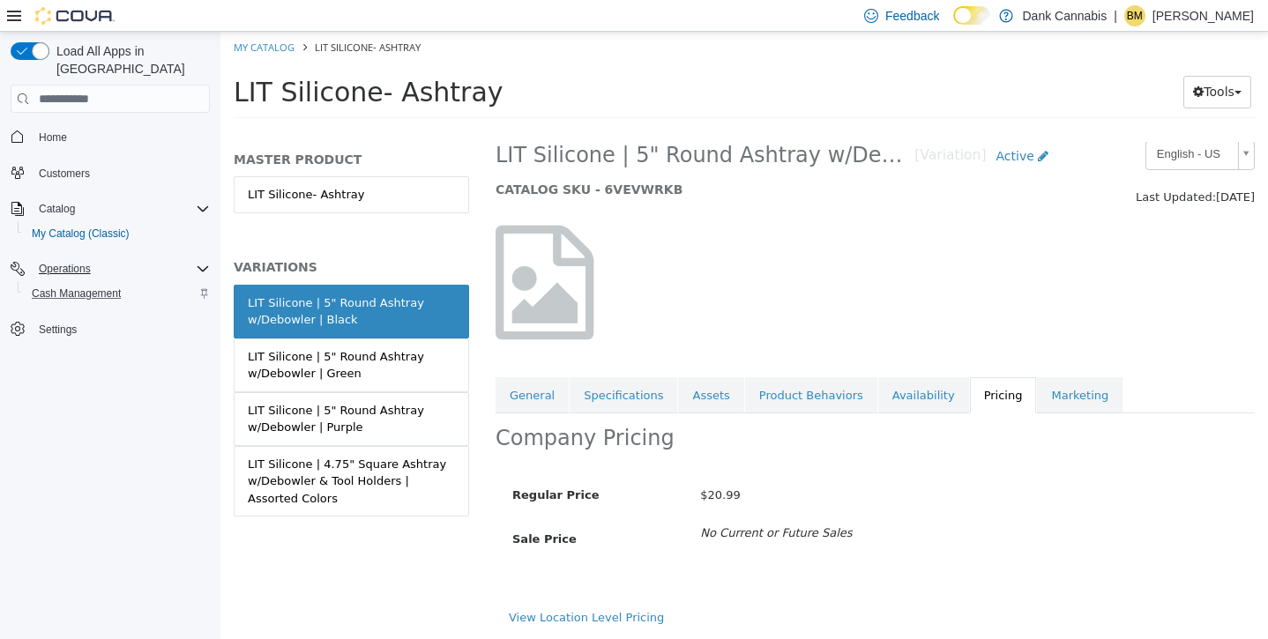
scroll to position [41, 0]
click at [594, 611] on link "View Location Level Pricing" at bounding box center [586, 617] width 155 height 13
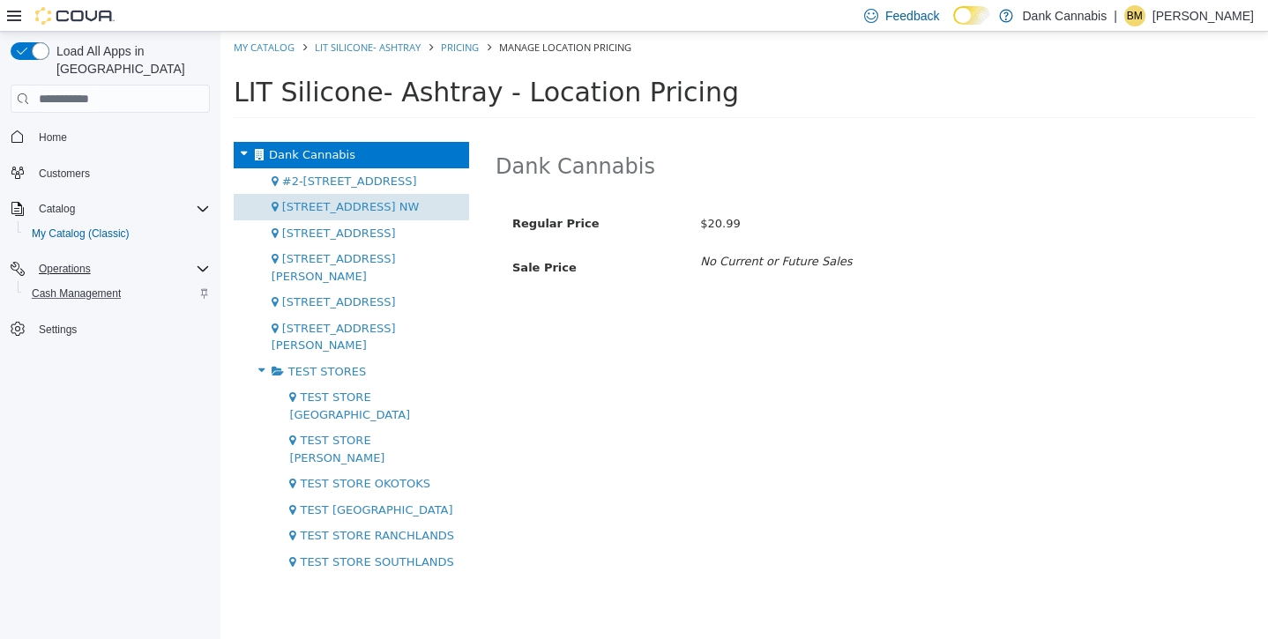
click at [397, 197] on div "1829 Ranchlands Blvd. NW" at bounding box center [351, 207] width 235 height 26
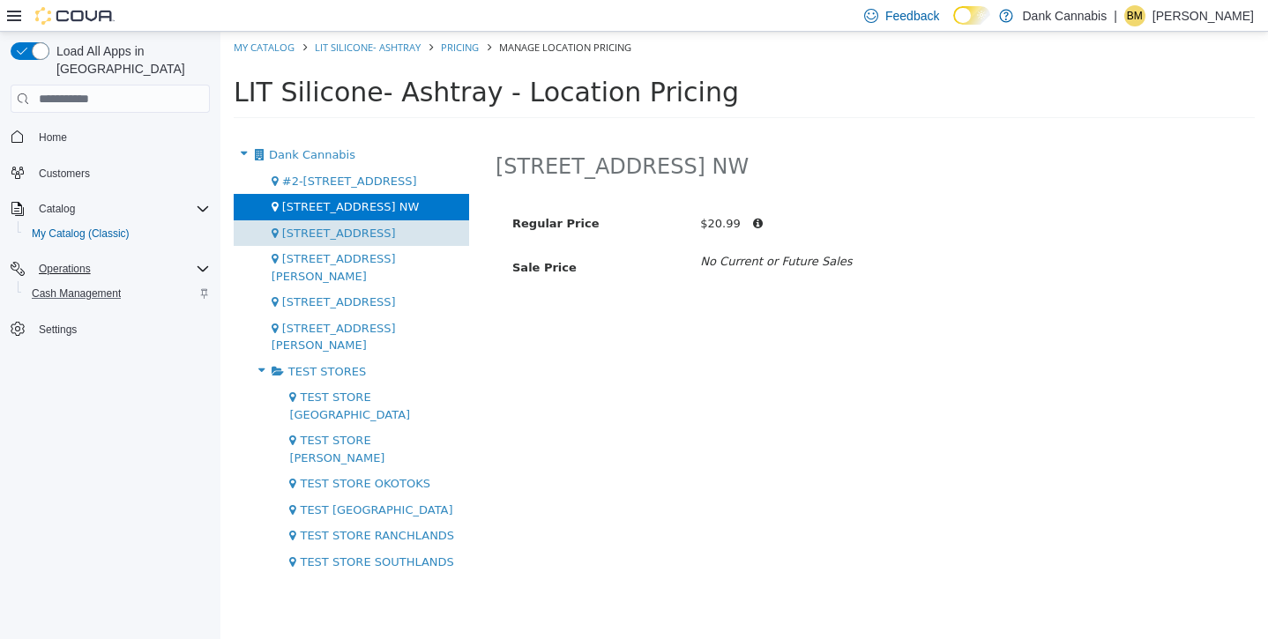
click at [395, 239] on div "2-1603 62nd Ave SE" at bounding box center [351, 233] width 235 height 26
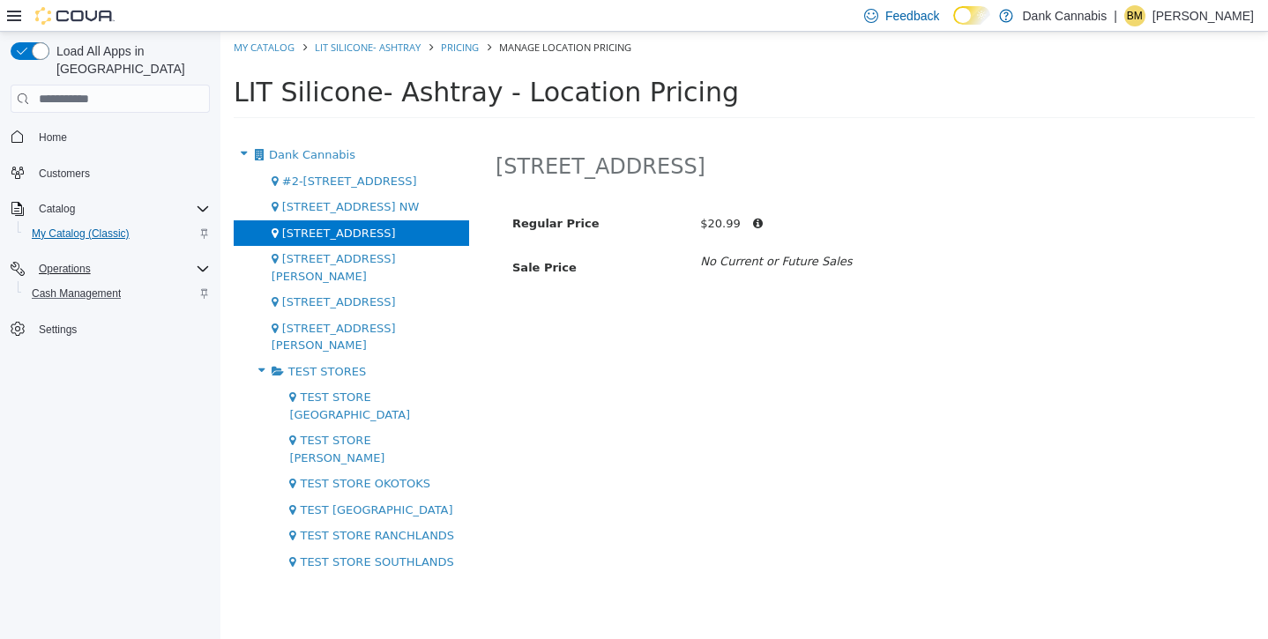
click at [116, 227] on span "My Catalog (Classic)" at bounding box center [81, 234] width 98 height 14
click at [294, 160] on span "Dank Cannabis" at bounding box center [312, 154] width 86 height 13
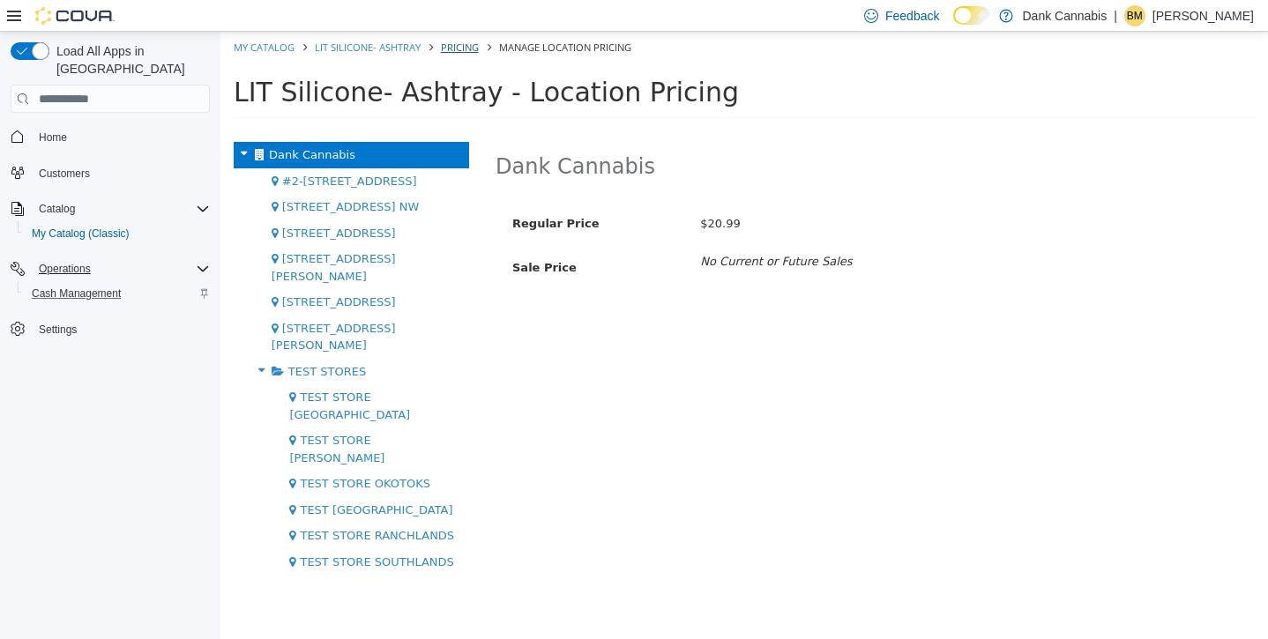
click at [454, 46] on link "Pricing" at bounding box center [460, 47] width 38 height 13
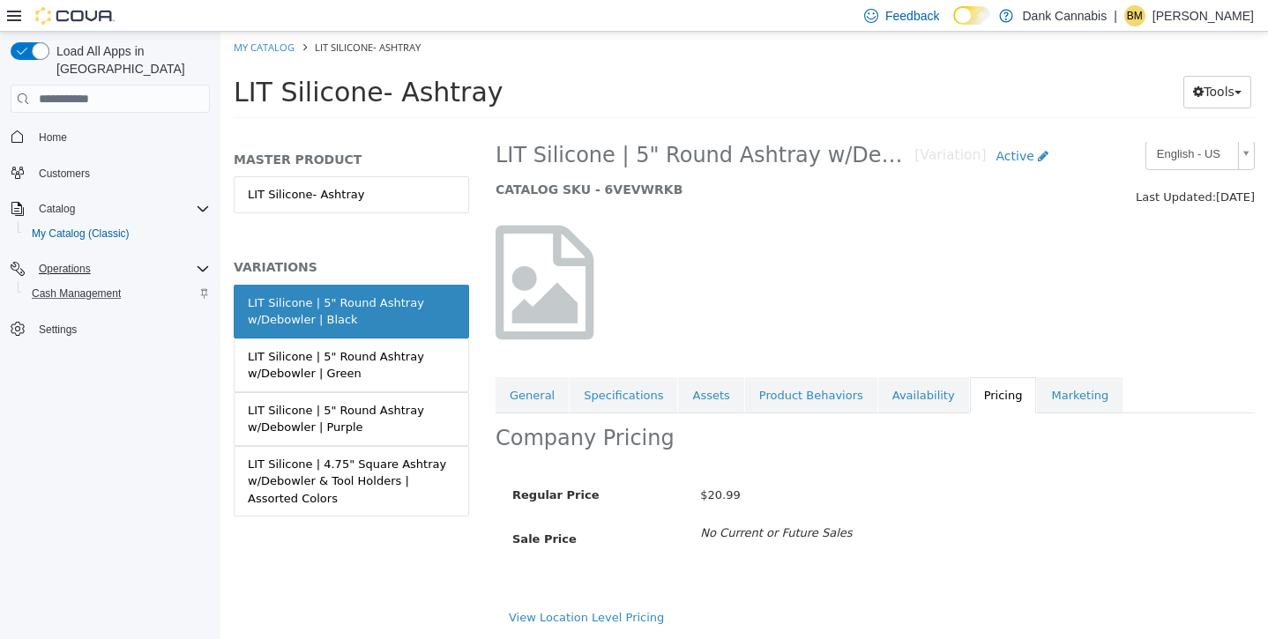
scroll to position [41, 0]
click at [1049, 377] on link "Marketing" at bounding box center [1080, 395] width 86 height 37
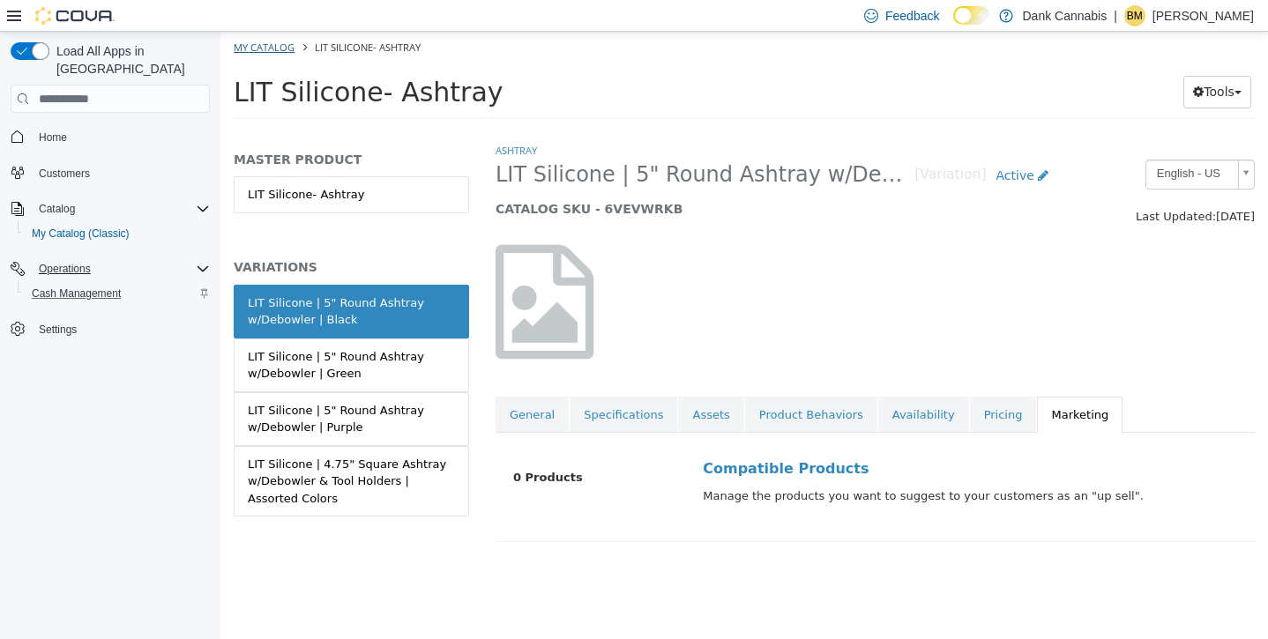
click at [276, 52] on link "My Catalog" at bounding box center [264, 47] width 61 height 13
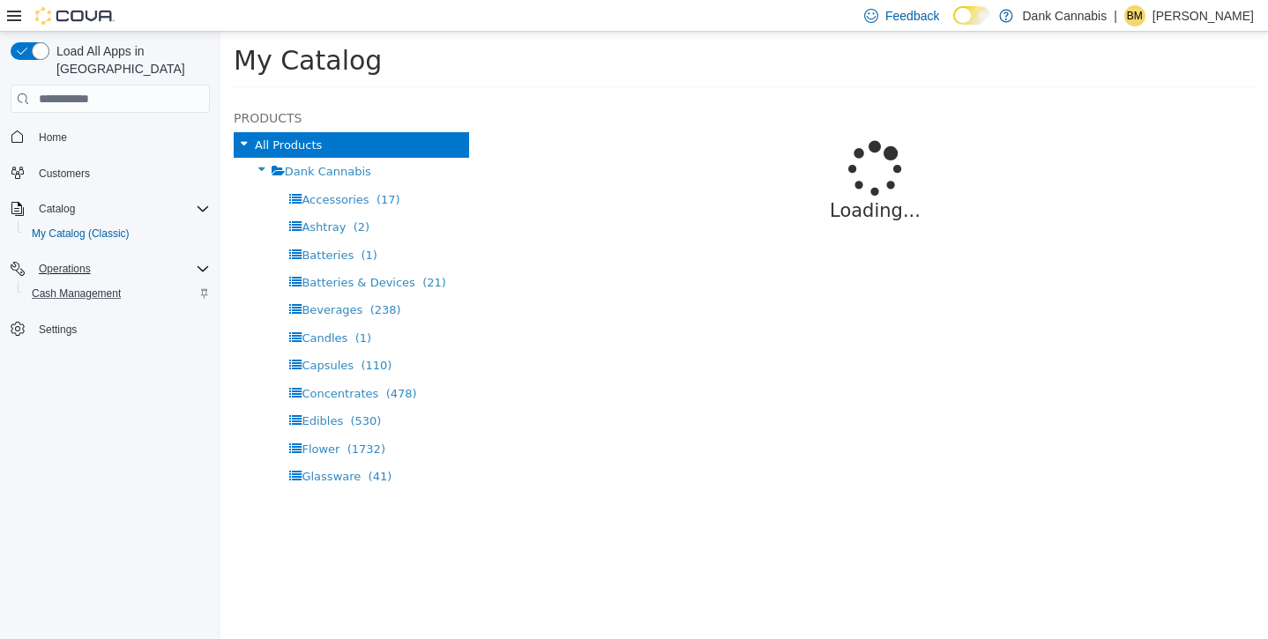
select select "**********"
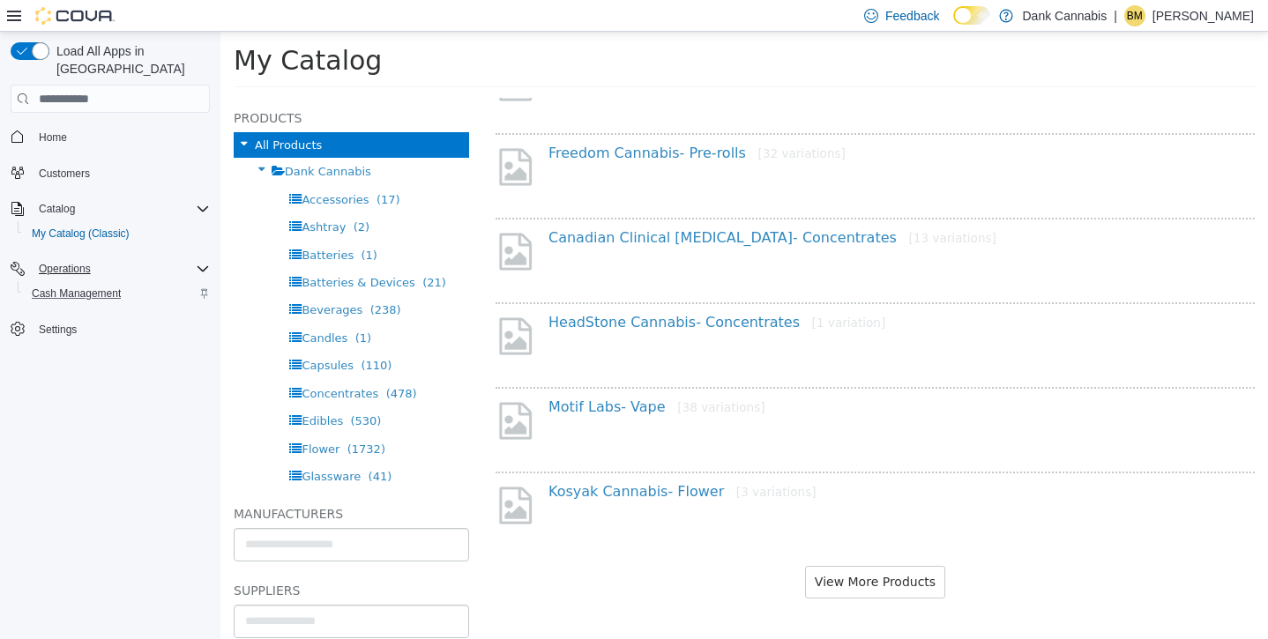
scroll to position [1062, 0]
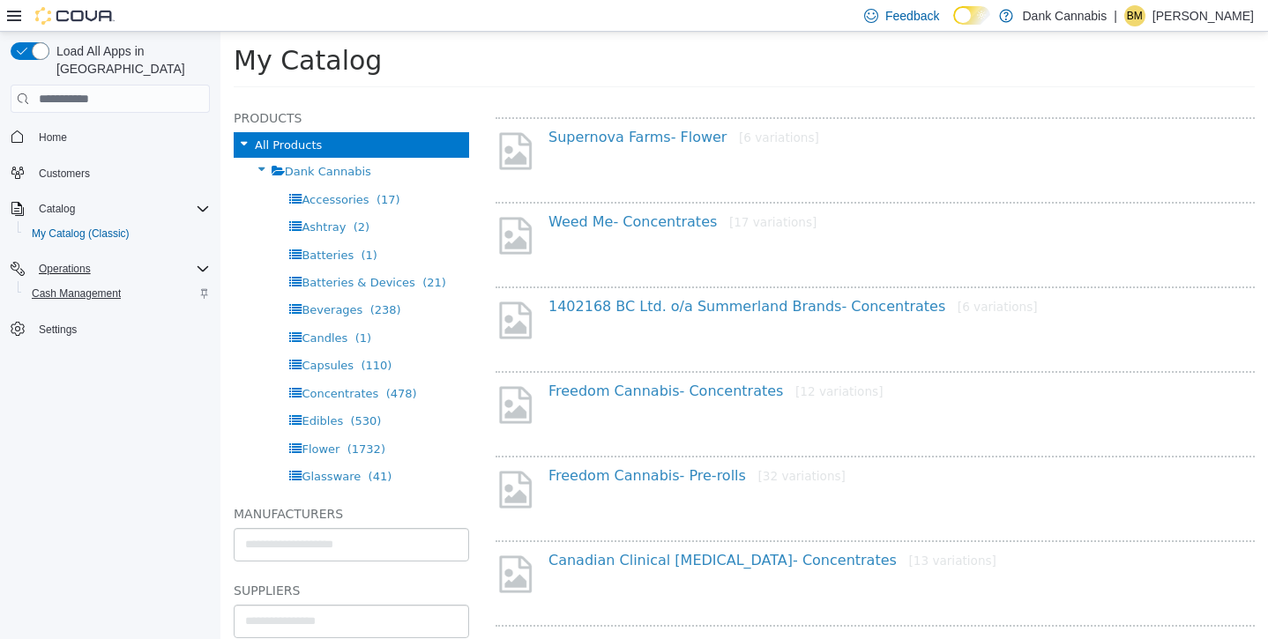
click at [69, 287] on span "Cash Management" at bounding box center [76, 294] width 89 height 14
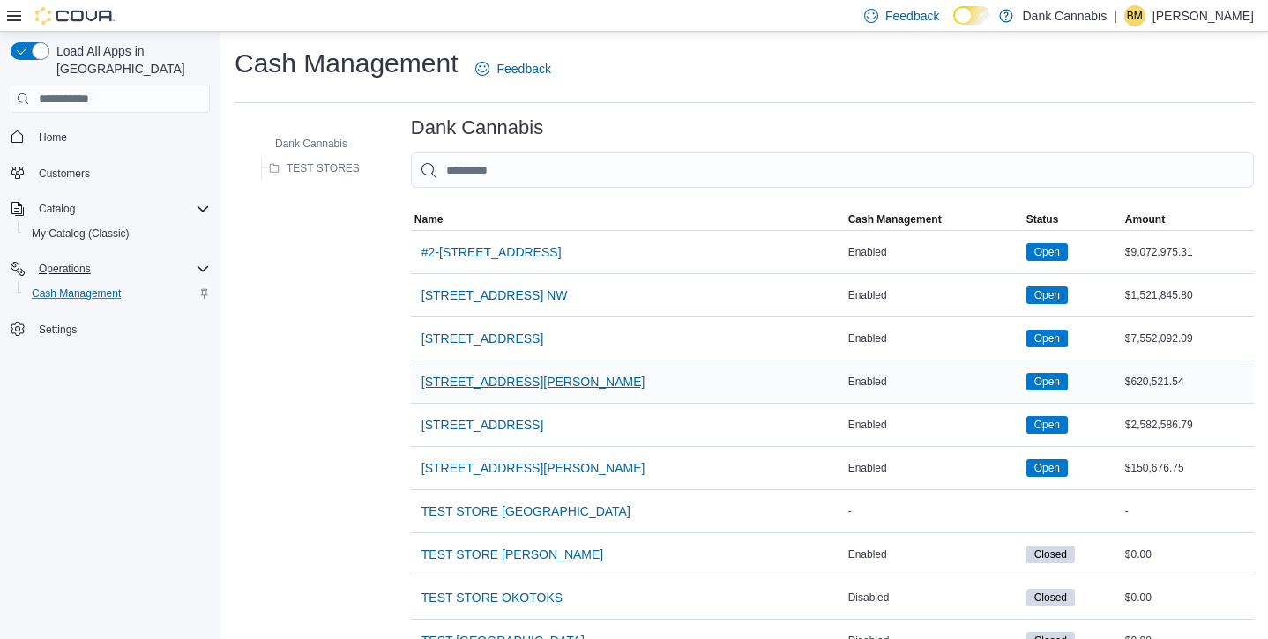
click at [457, 376] on span "235 Milligan Dr." at bounding box center [533, 382] width 224 height 18
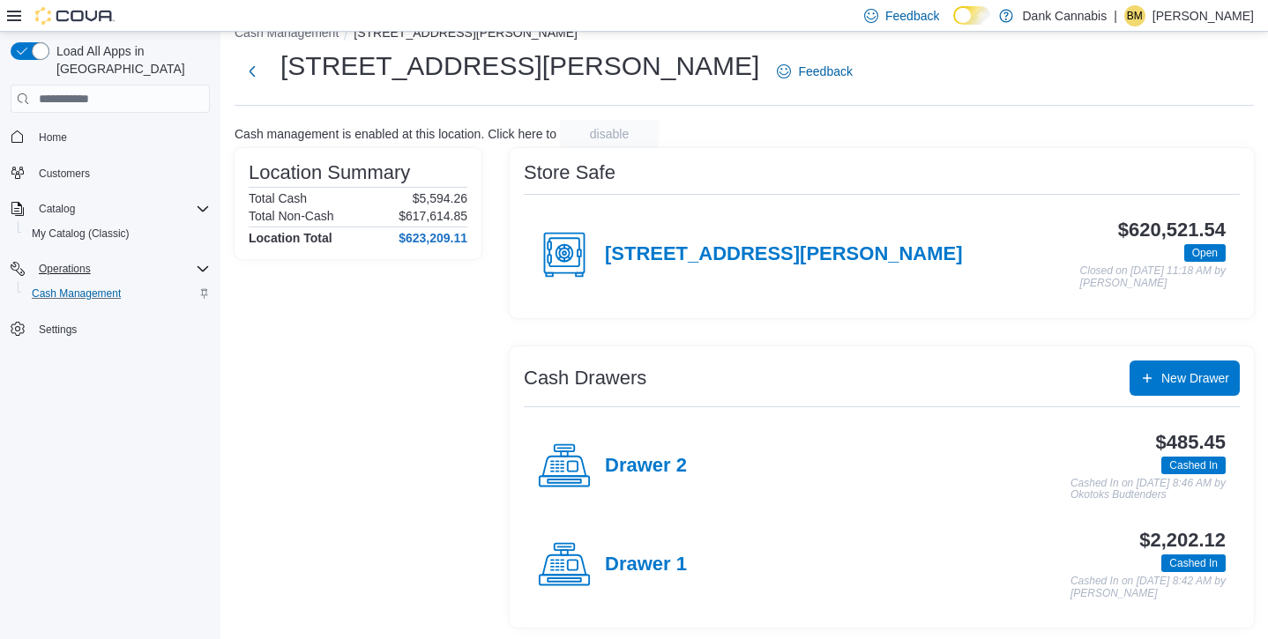
scroll to position [27, 0]
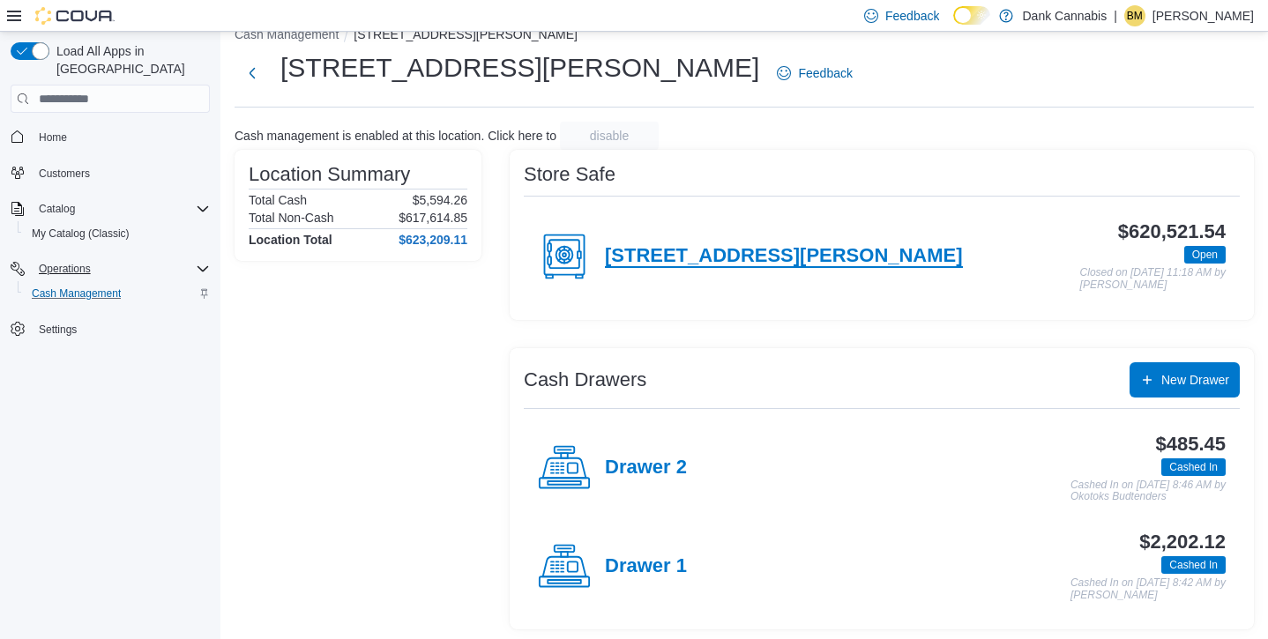
click at [682, 257] on h4 "235 Milligan Dr." at bounding box center [784, 256] width 358 height 23
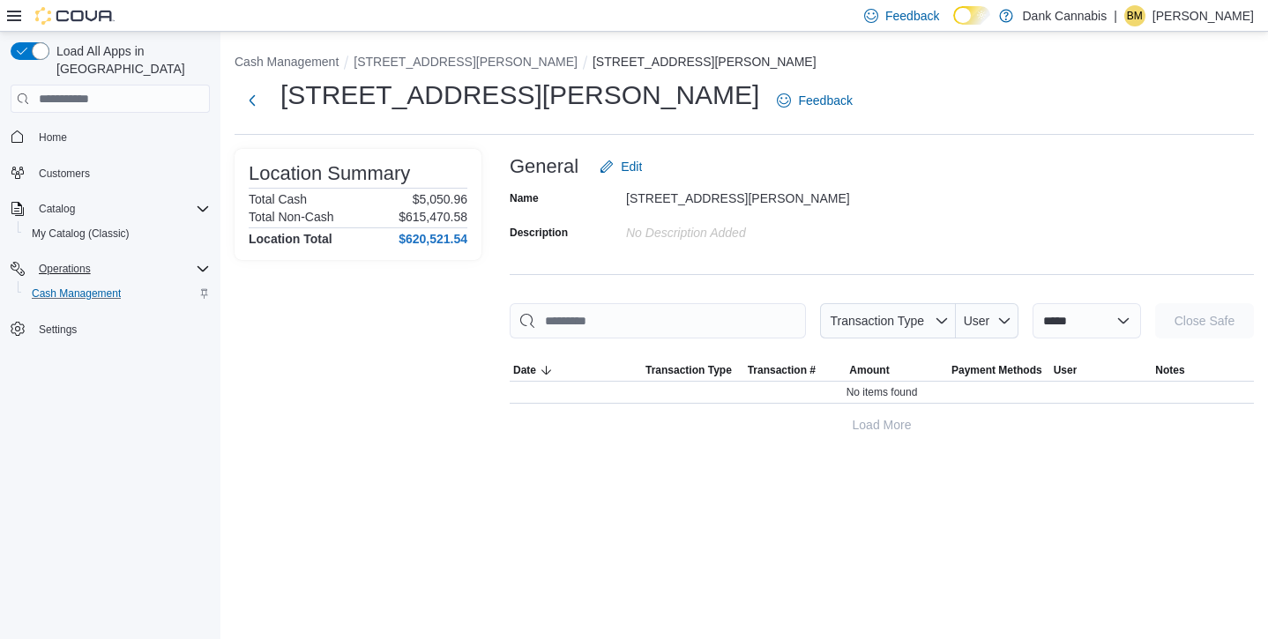
drag, startPoint x: 404, startPoint y: 358, endPoint x: 404, endPoint y: 337, distance: 21.2
click at [404, 353] on div "Location Summary Total Cash $5,050.96 Total Non-Cash $615,470.58 Location Total…" at bounding box center [358, 296] width 247 height 294
click at [249, 101] on button "Next" at bounding box center [252, 99] width 35 height 35
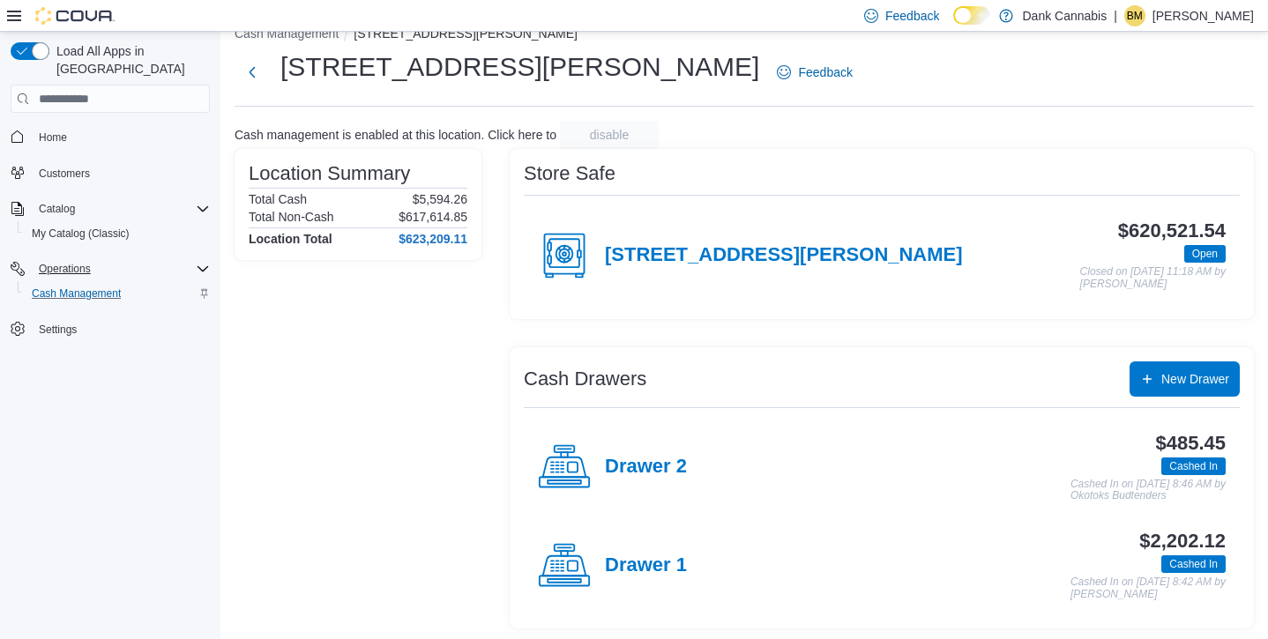
scroll to position [27, 0]
click at [59, 323] on span "Settings" at bounding box center [58, 330] width 38 height 14
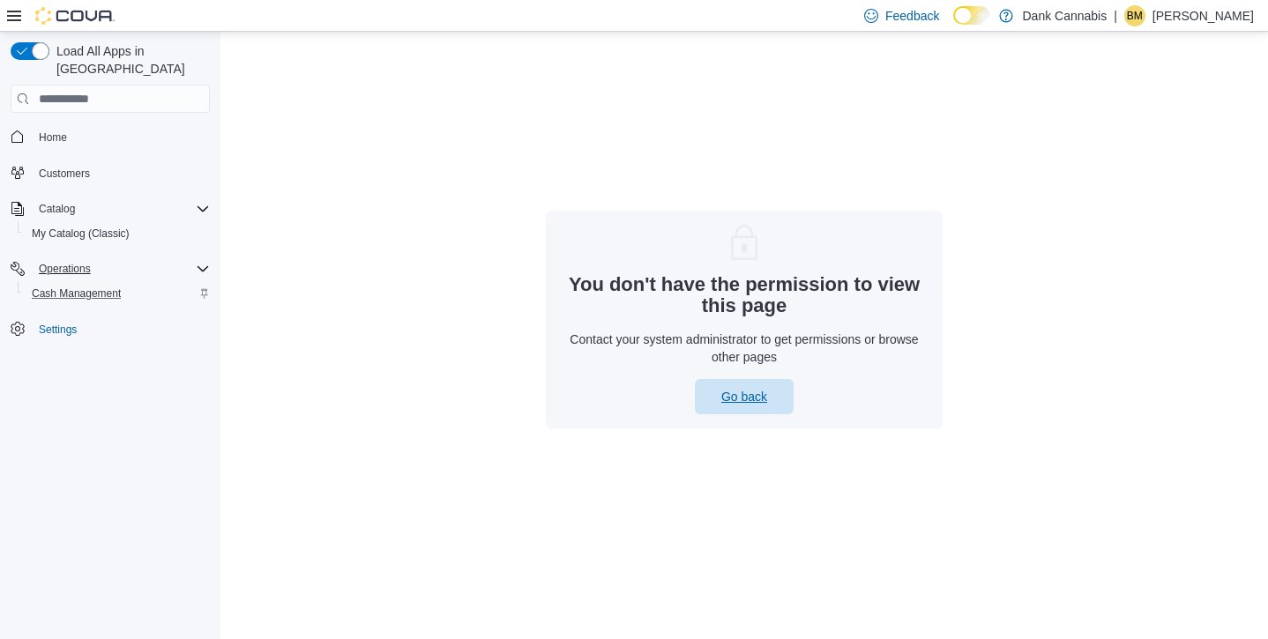
click at [742, 397] on span "Go back" at bounding box center [744, 397] width 46 height 18
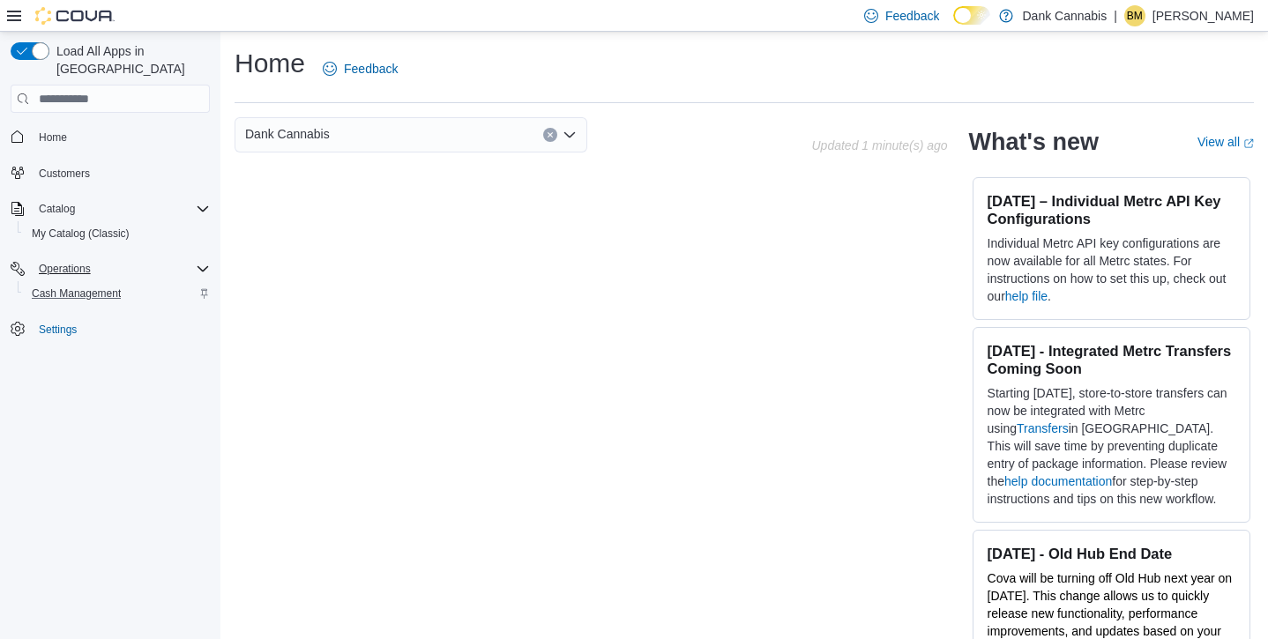
click at [570, 136] on icon "Open list of options" at bounding box center [569, 134] width 11 height 5
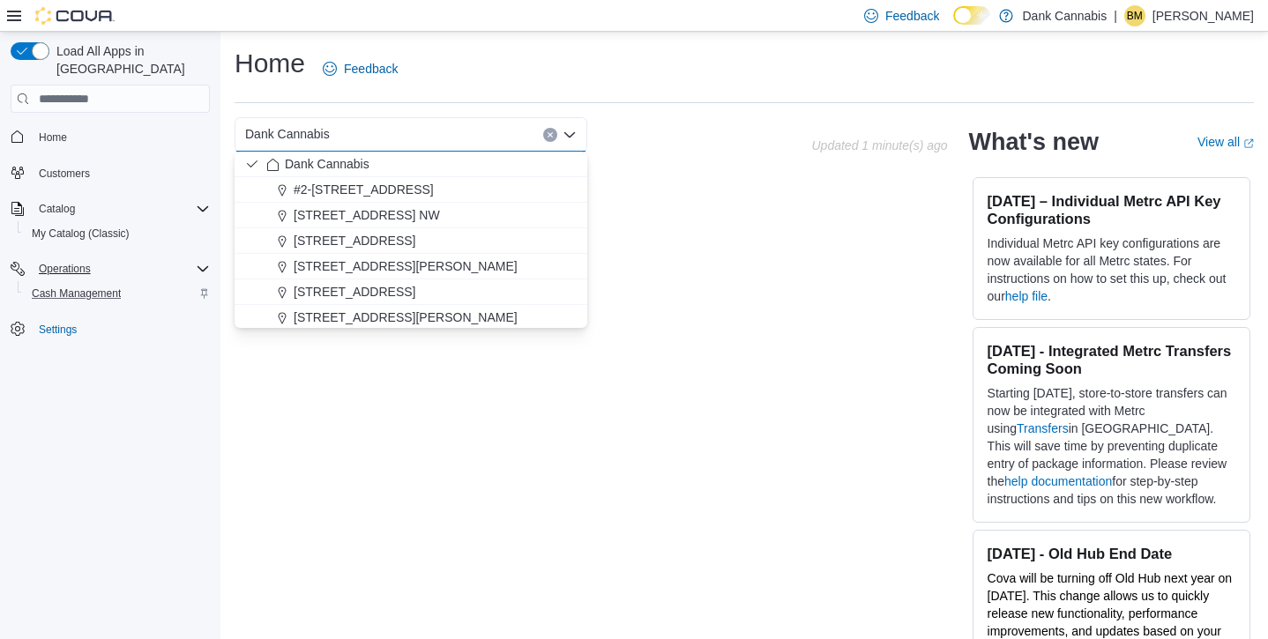
click at [570, 135] on icon "Close list of options" at bounding box center [569, 134] width 11 height 5
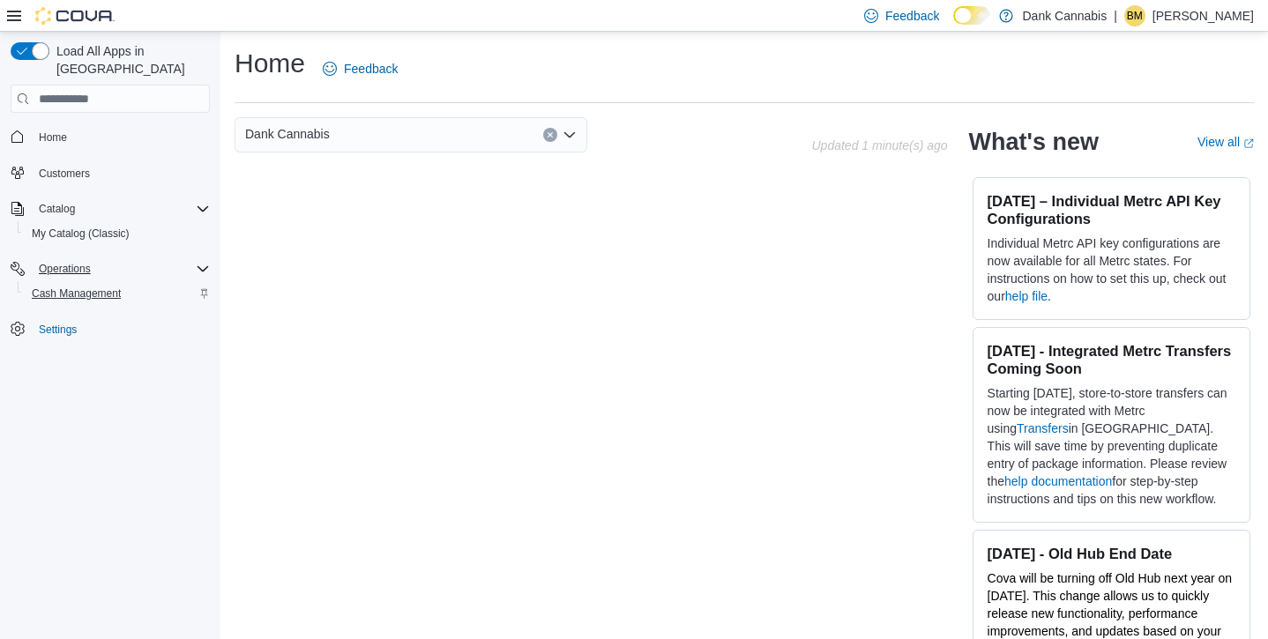
click at [61, 287] on span "Cash Management" at bounding box center [76, 294] width 89 height 14
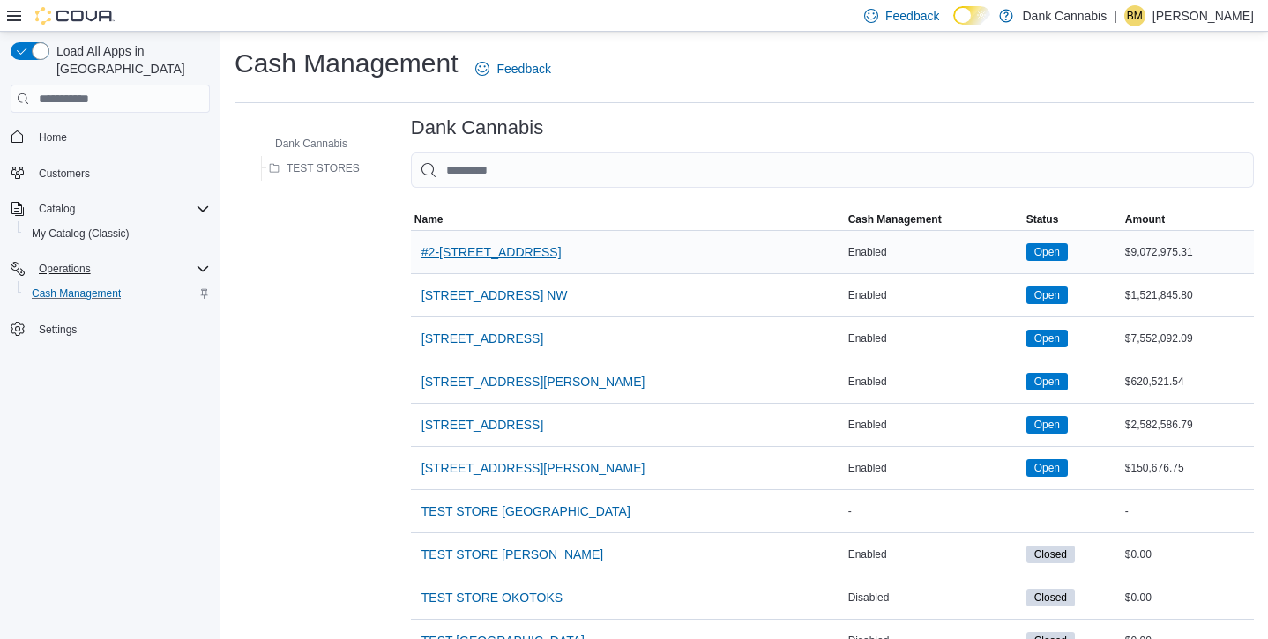
click at [484, 257] on span "#2-3525 26th Ave SE" at bounding box center [491, 252] width 140 height 18
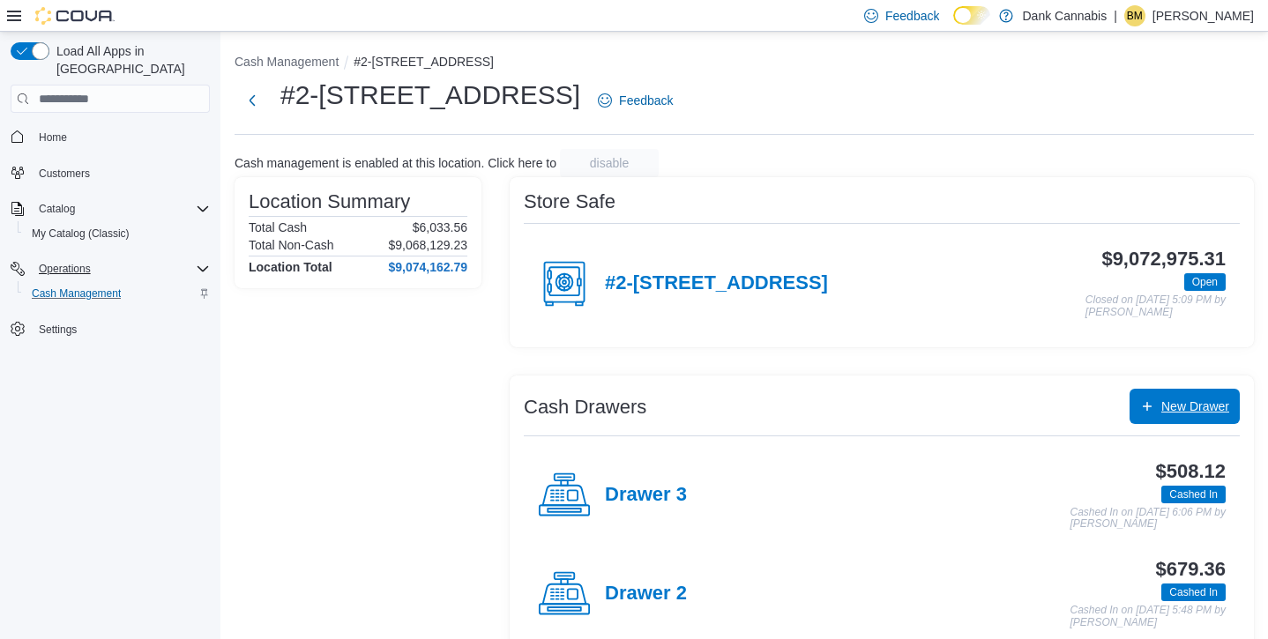
click at [1167, 409] on span "New Drawer" at bounding box center [1195, 407] width 68 height 18
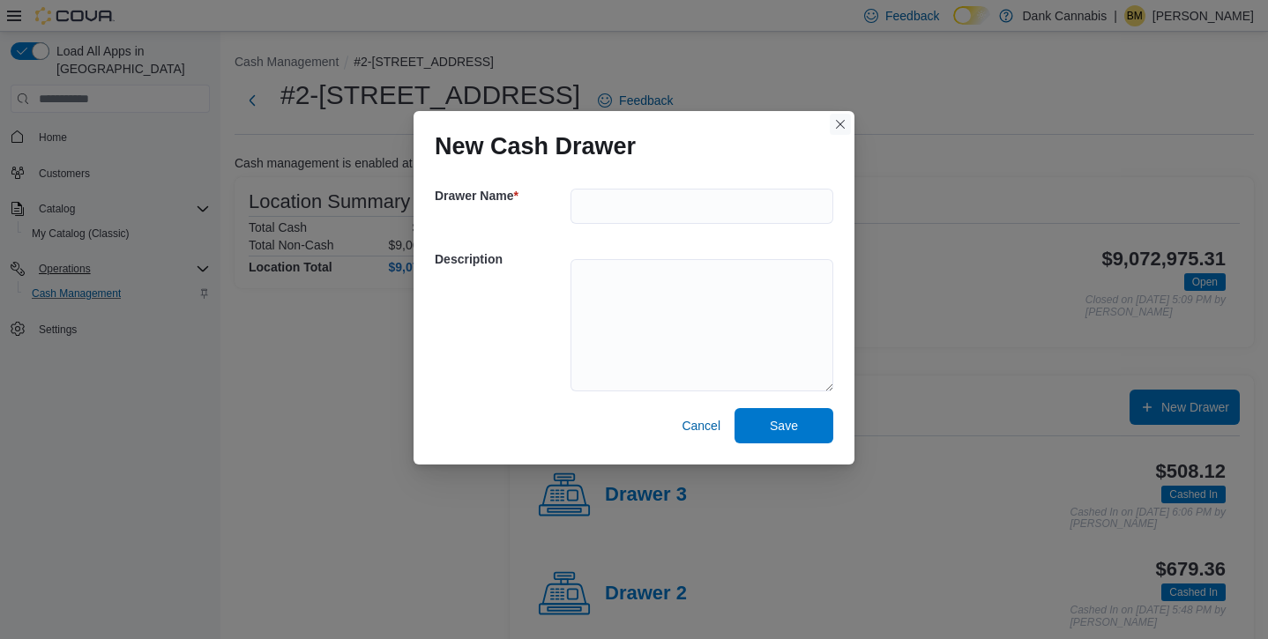
click at [837, 125] on button "Closes this modal window" at bounding box center [840, 124] width 21 height 21
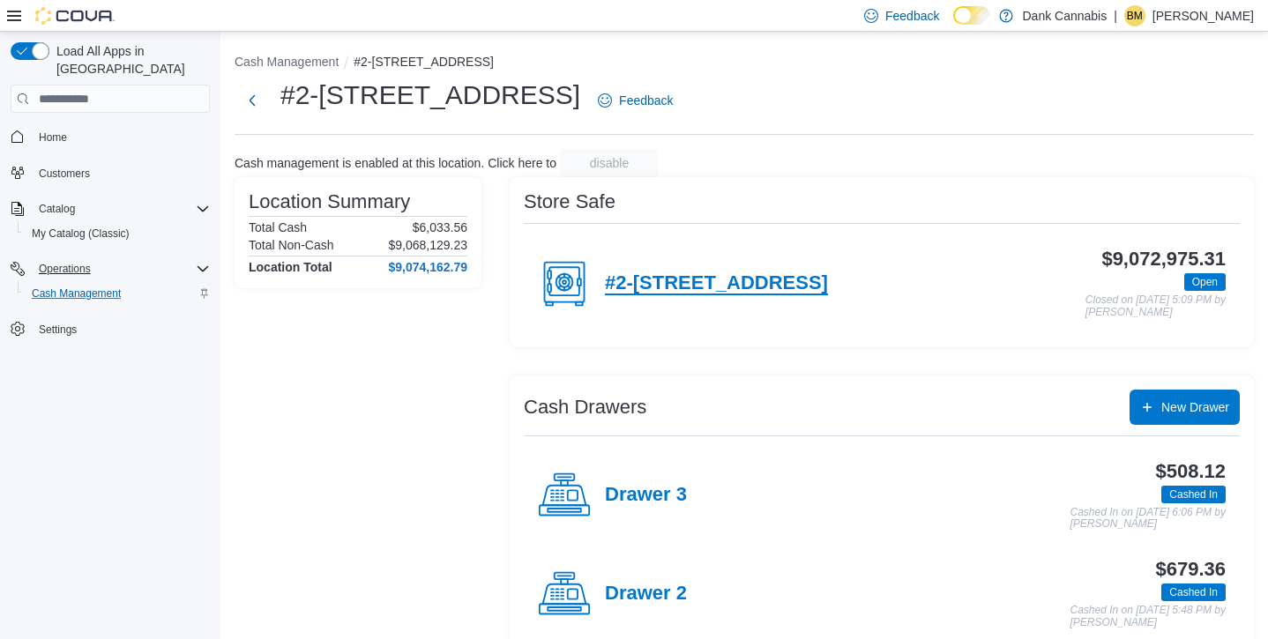
click at [660, 284] on h4 "#2-3525 26th Ave SE" at bounding box center [716, 283] width 223 height 23
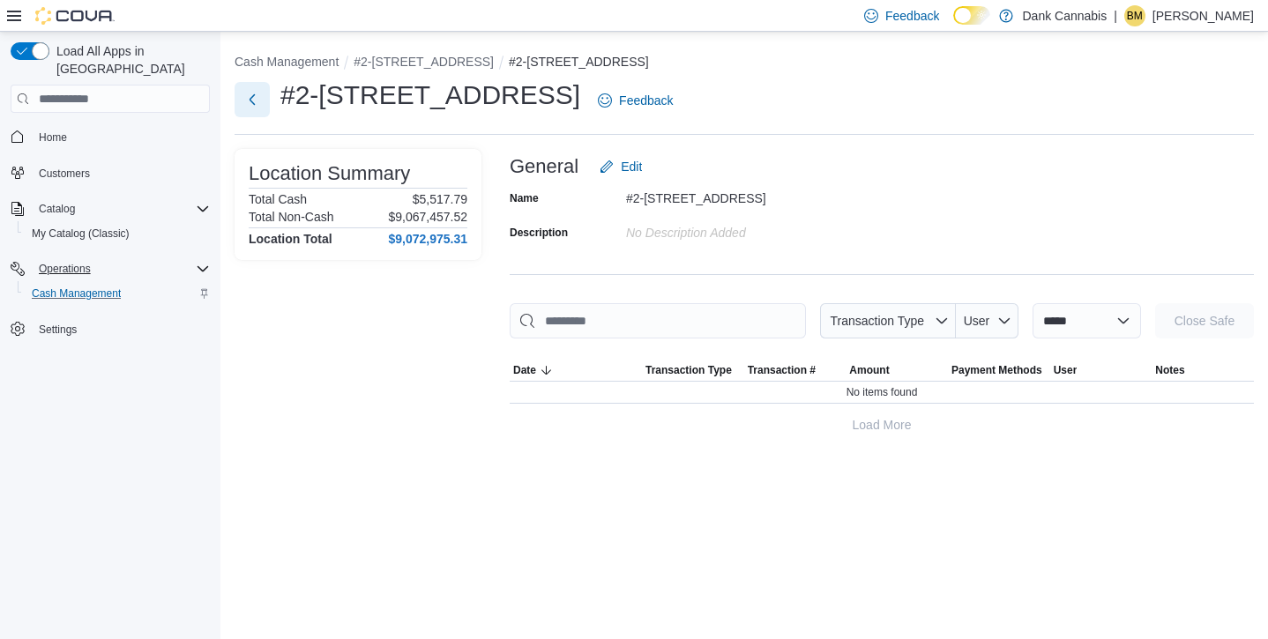
click at [249, 95] on button "Next" at bounding box center [252, 99] width 35 height 35
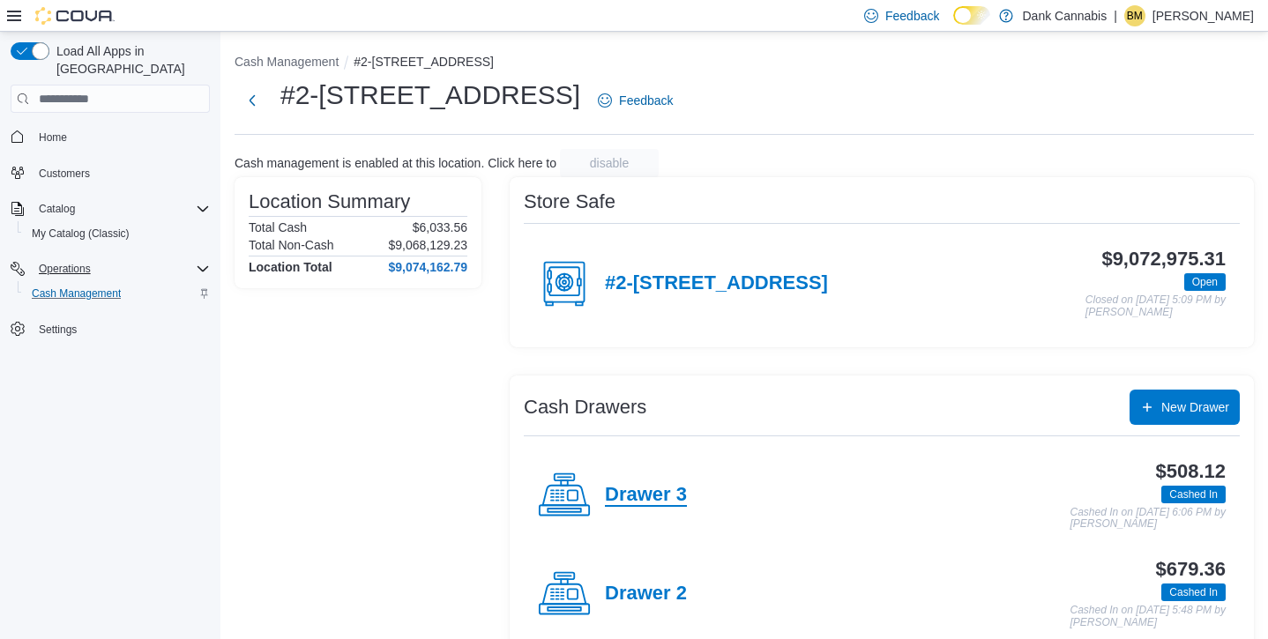
click at [630, 495] on h4 "Drawer 3" at bounding box center [646, 495] width 82 height 23
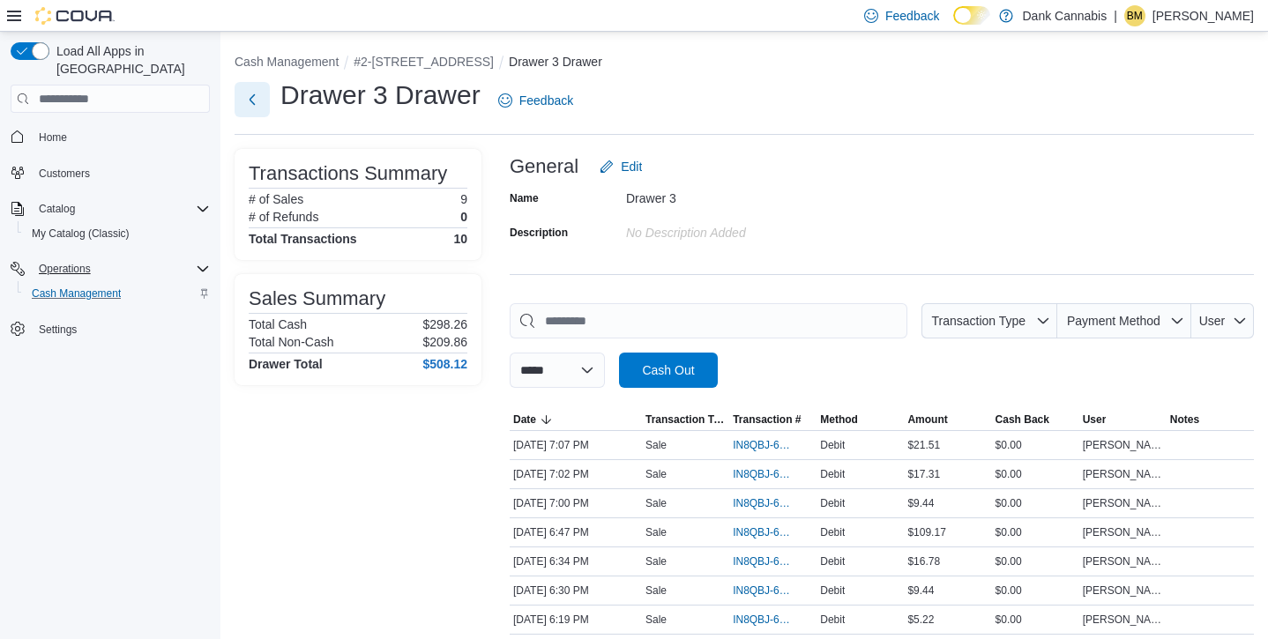
click at [267, 96] on button "Next" at bounding box center [252, 99] width 35 height 35
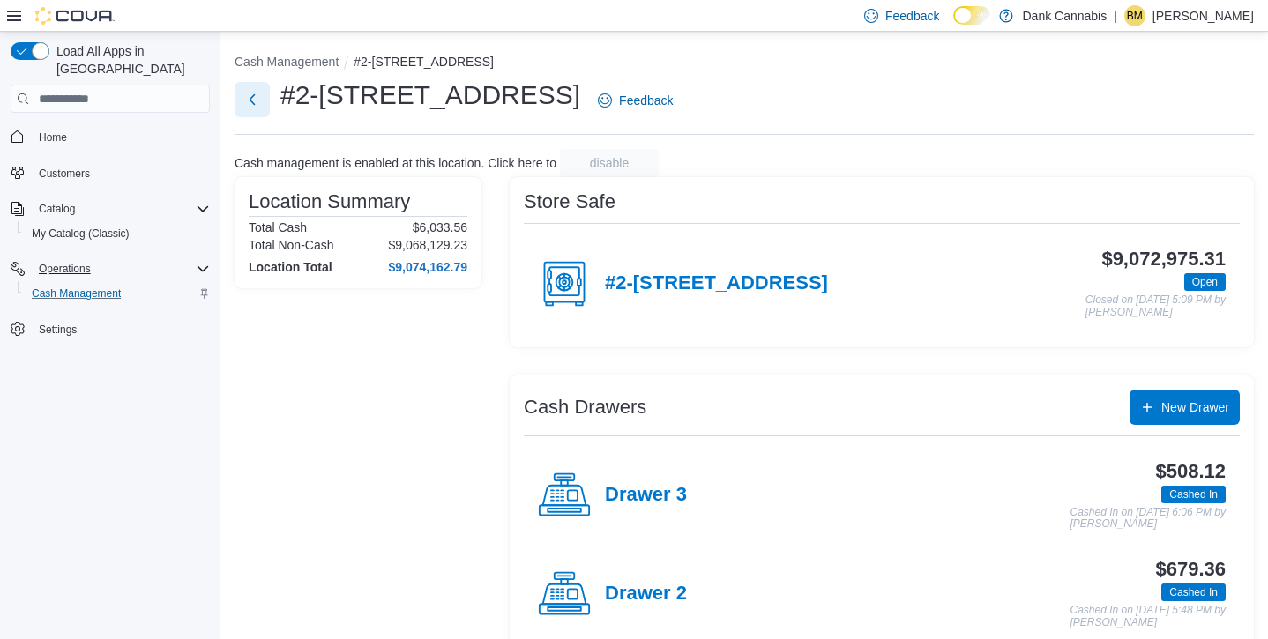
click at [257, 101] on button "Next" at bounding box center [252, 99] width 35 height 35
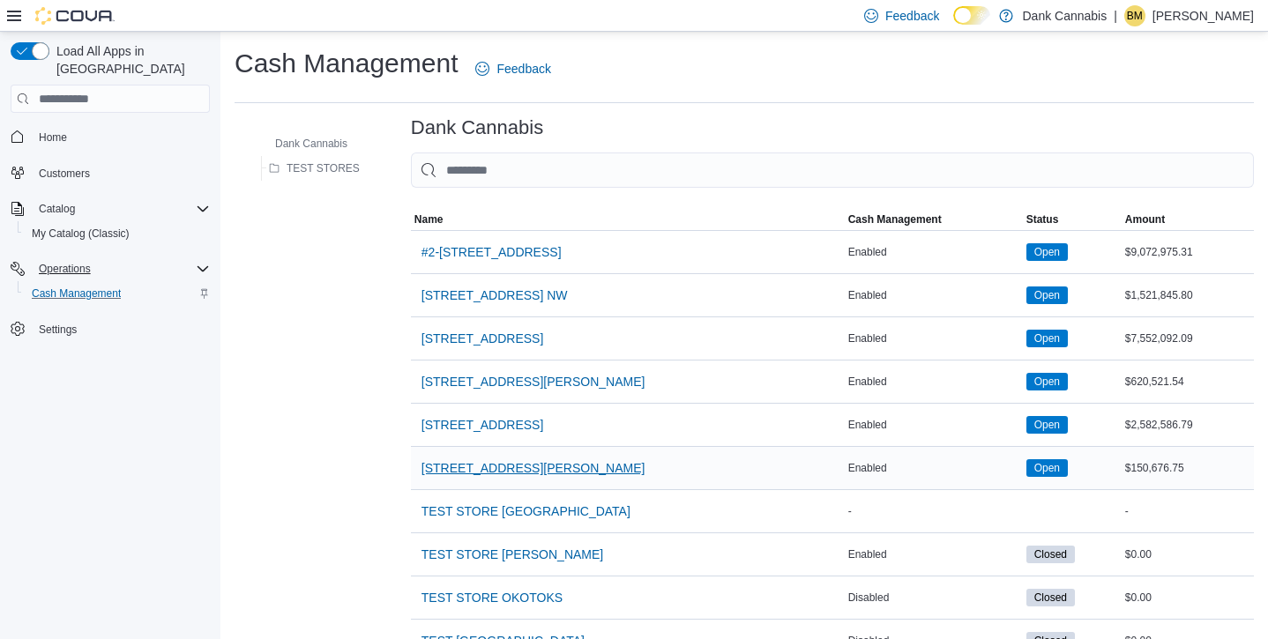
click at [481, 464] on span "9737 Macleod Trail SW. #445" at bounding box center [533, 468] width 224 height 18
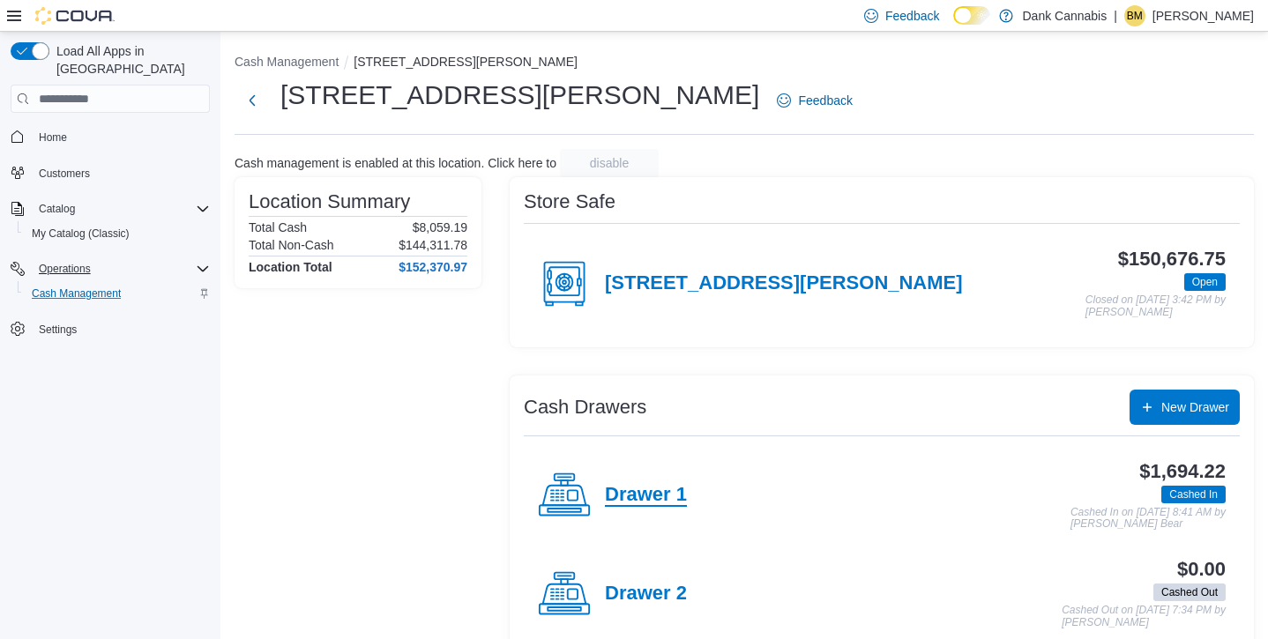
click at [618, 490] on h4 "Drawer 1" at bounding box center [646, 495] width 82 height 23
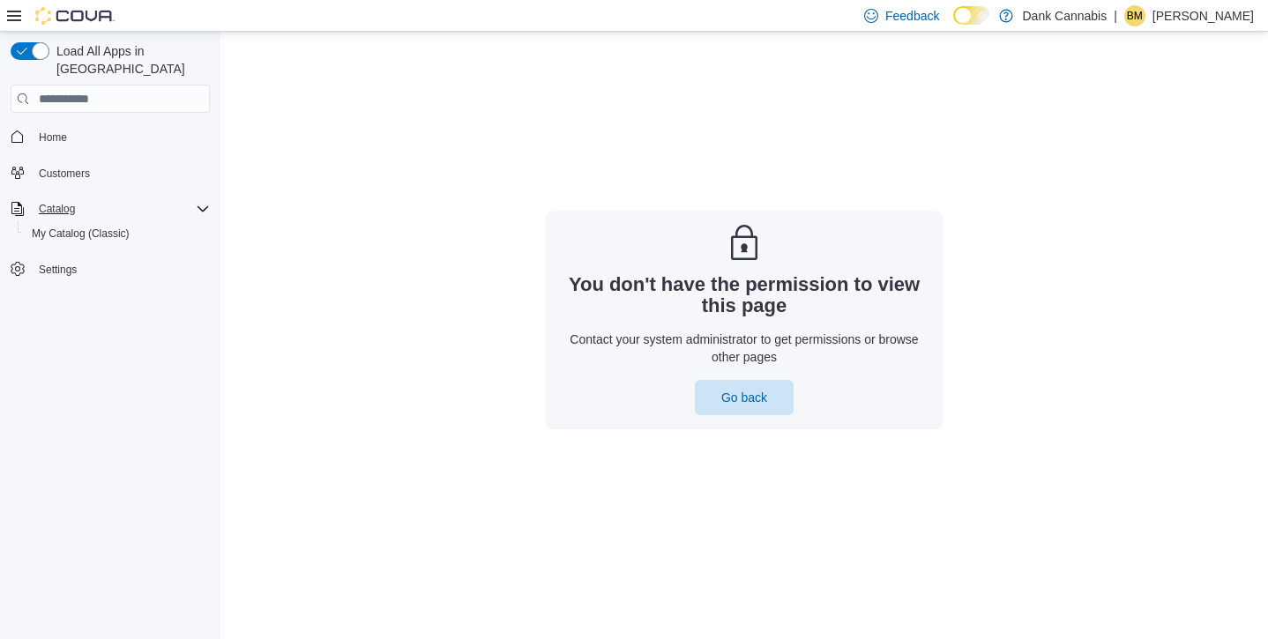
click at [102, 198] on div "Catalog" at bounding box center [121, 208] width 178 height 21
click at [83, 198] on div "Catalog" at bounding box center [121, 208] width 178 height 21
click at [50, 227] on span "My Catalog (Classic)" at bounding box center [81, 234] width 98 height 14
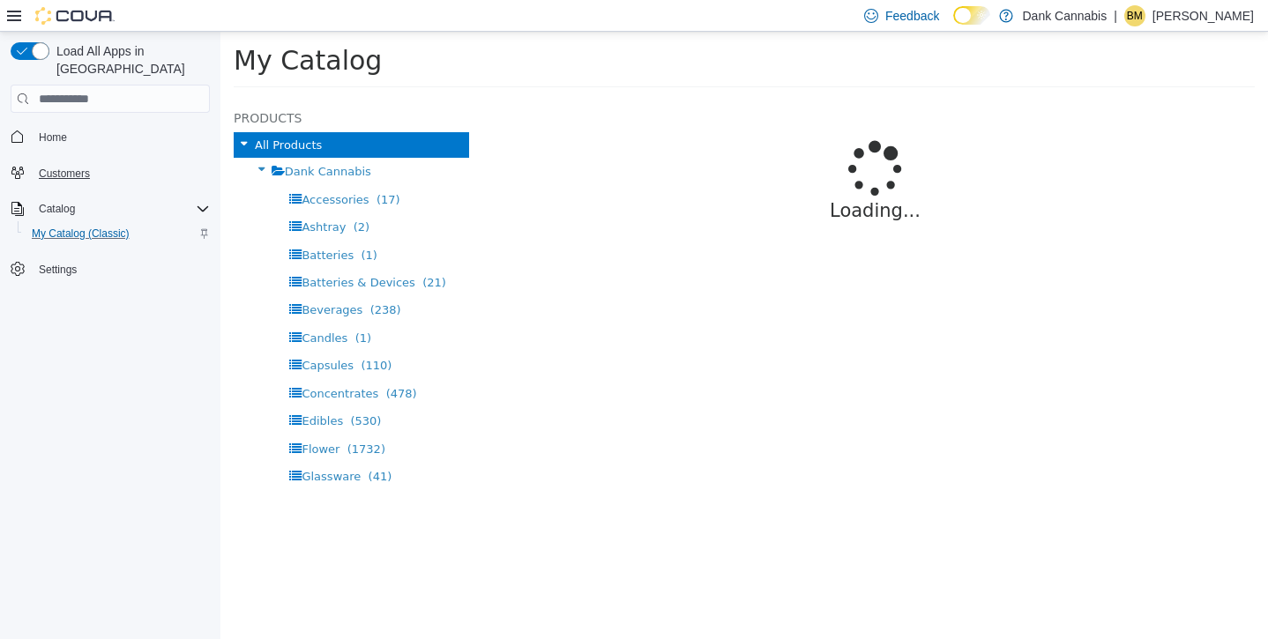
select select "**********"
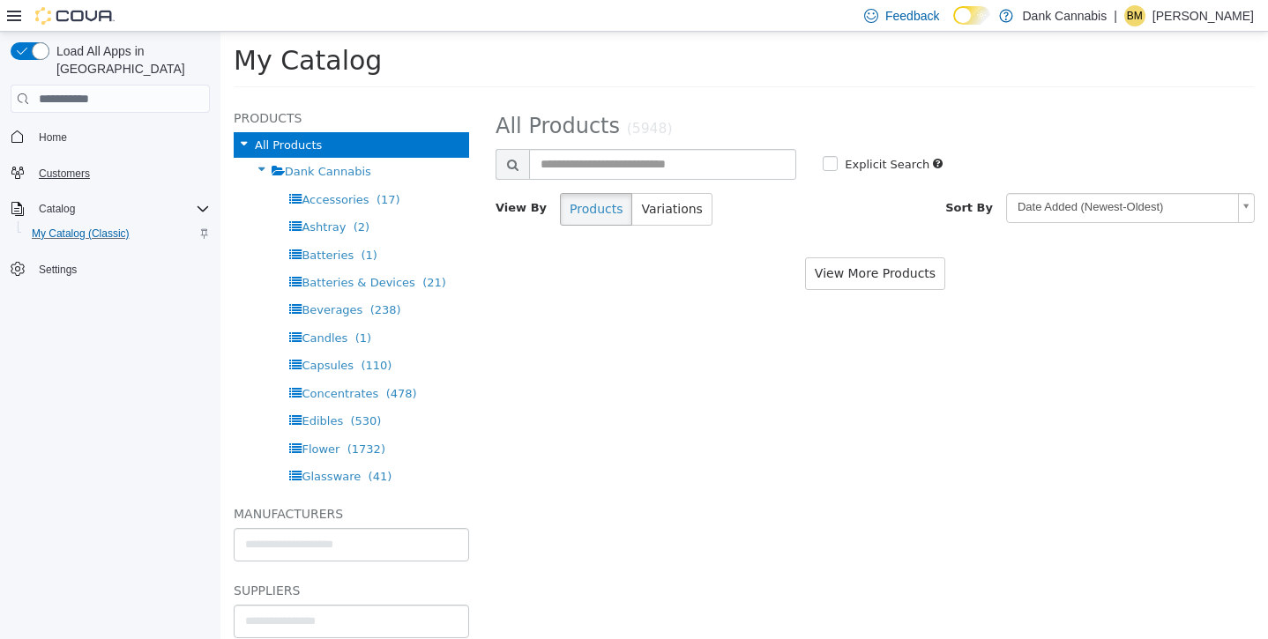
click at [54, 167] on span "Customers" at bounding box center [64, 174] width 51 height 14
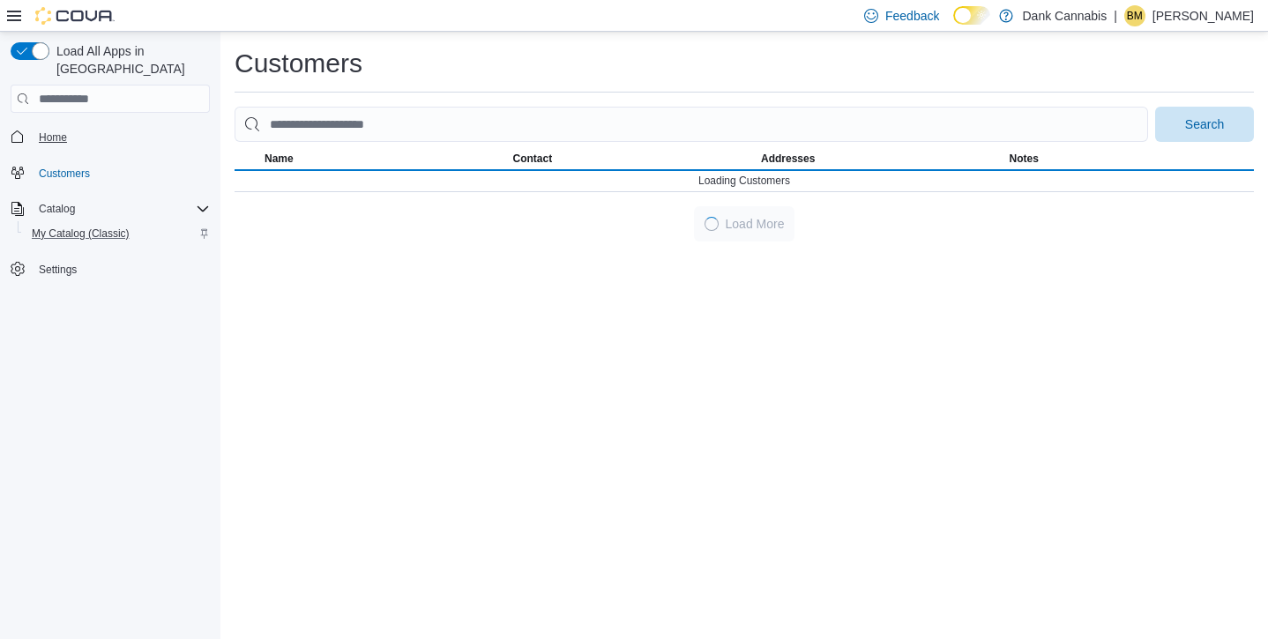
click at [47, 130] on span "Home" at bounding box center [53, 137] width 28 height 14
